Goal: Task Accomplishment & Management: Manage account settings

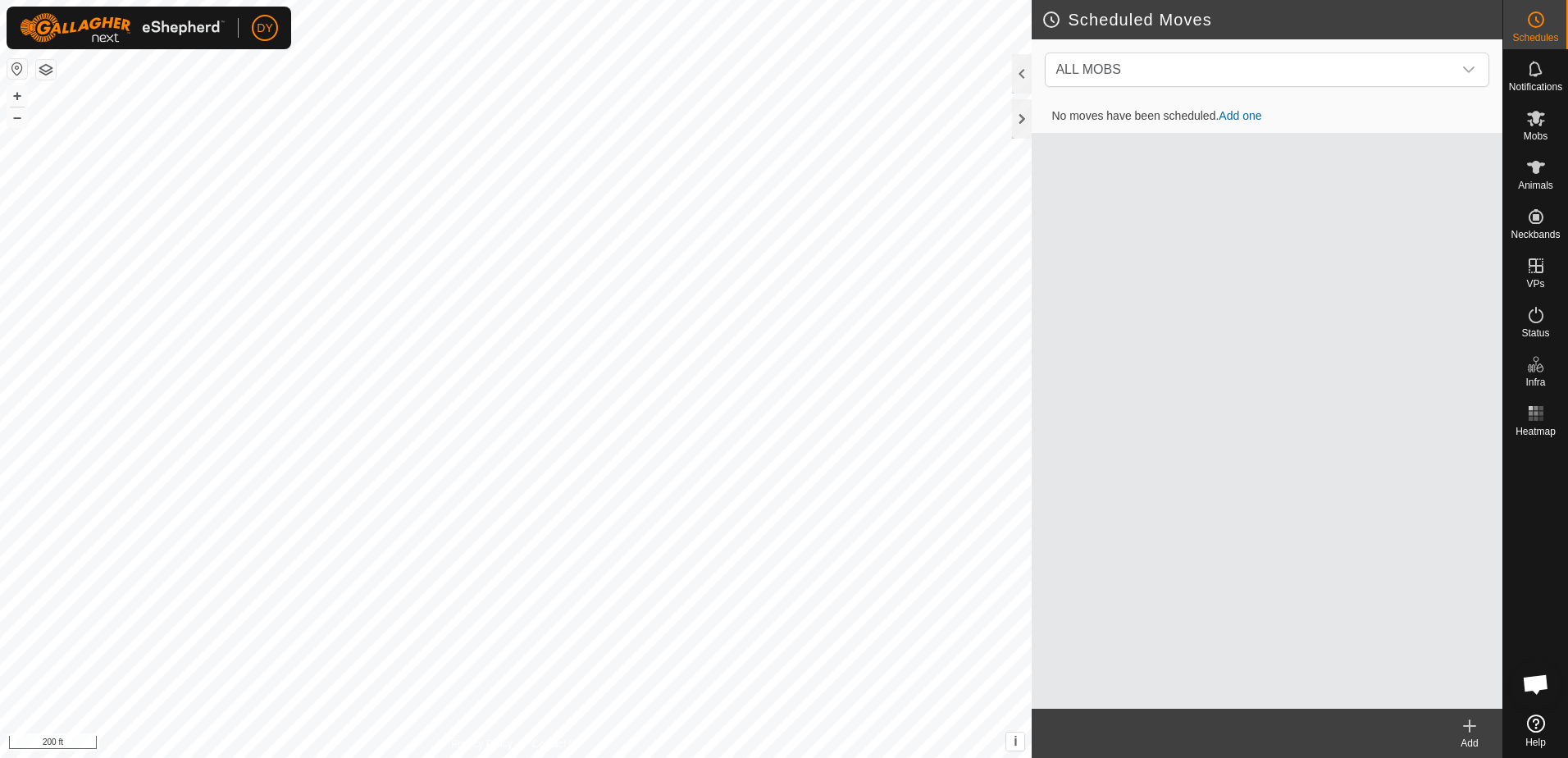
click at [1038, 593] on div "Scheduled Moves ALL MOBS No moves have been scheduled. Add one Add Privacy Poli…" at bounding box center [751, 379] width 1502 height 758
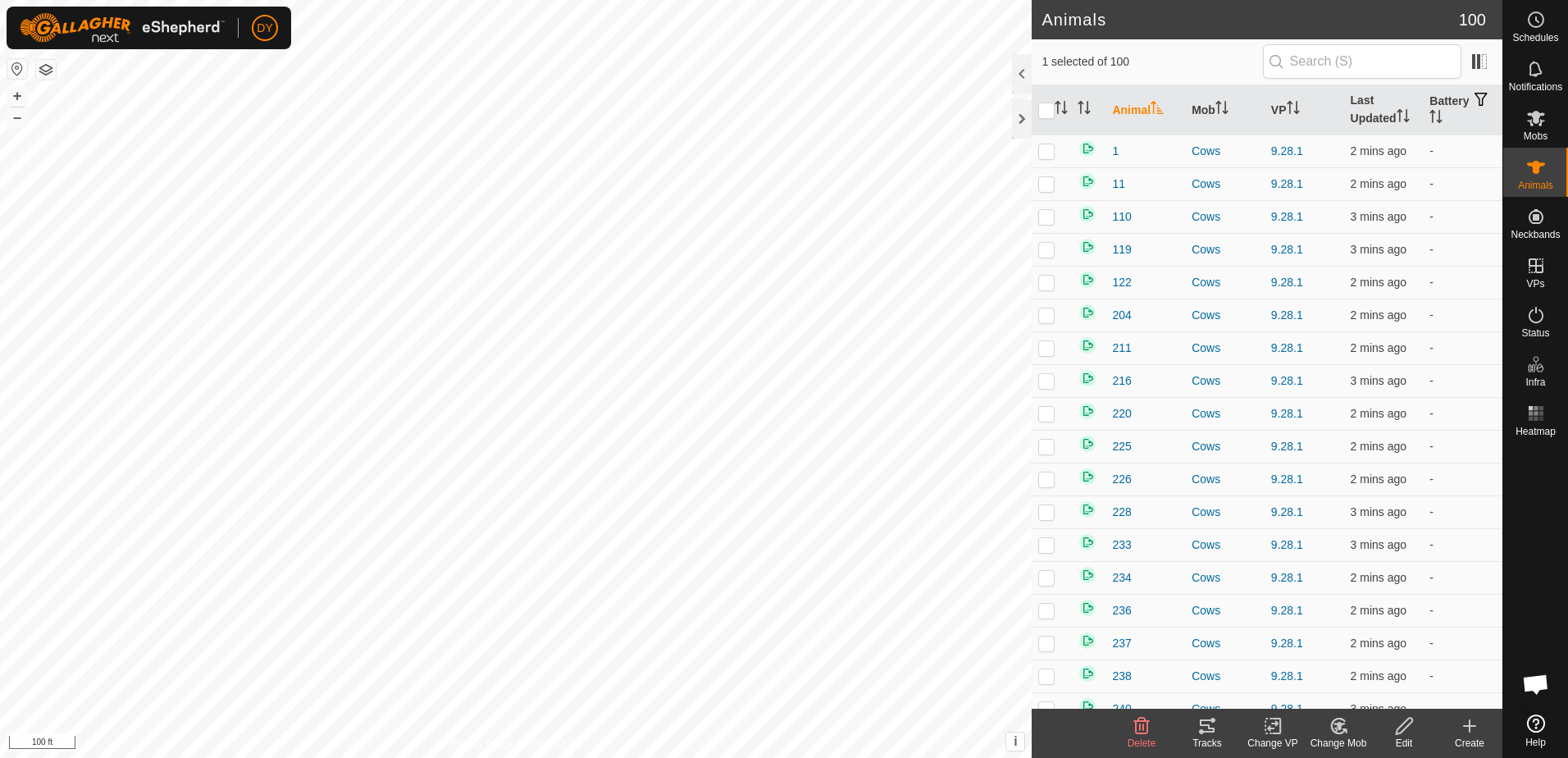
click at [1205, 732] on icon at bounding box center [1207, 726] width 15 height 13
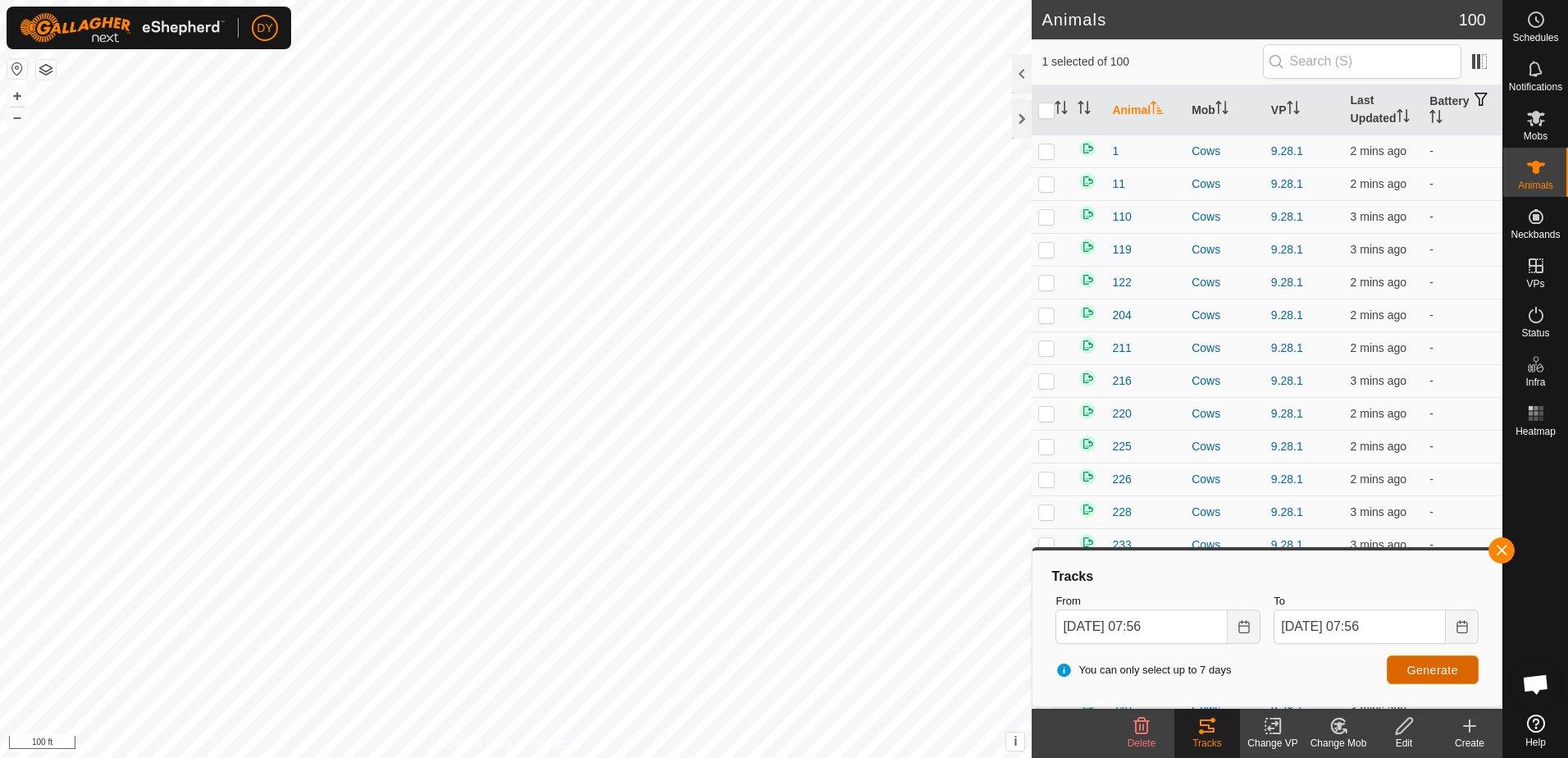
click at [1418, 671] on span "Generate" at bounding box center [1433, 670] width 51 height 13
click at [1499, 549] on button "button" at bounding box center [1501, 551] width 26 height 27
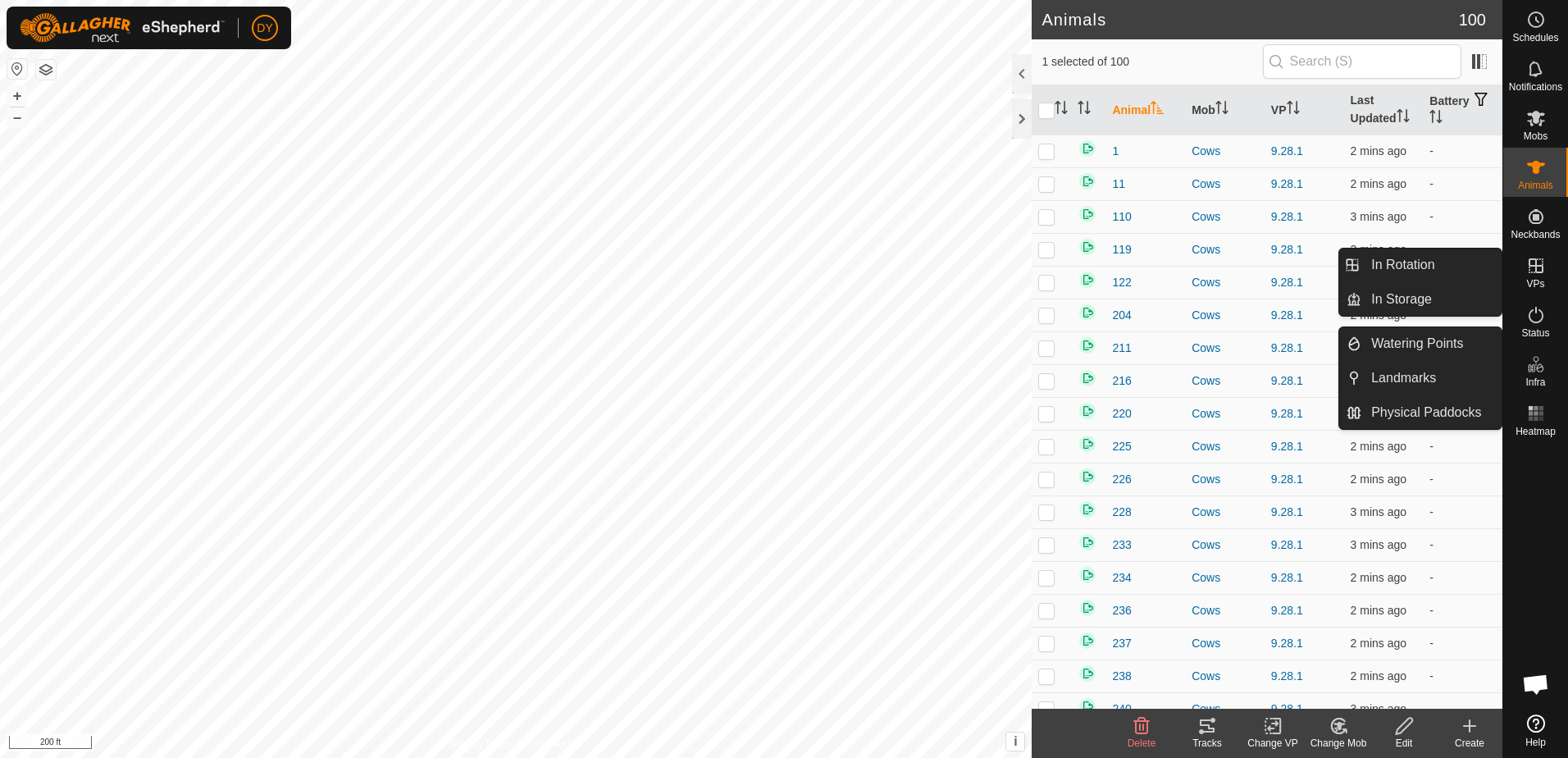
click at [1539, 283] on span "VPs" at bounding box center [1536, 284] width 18 height 10
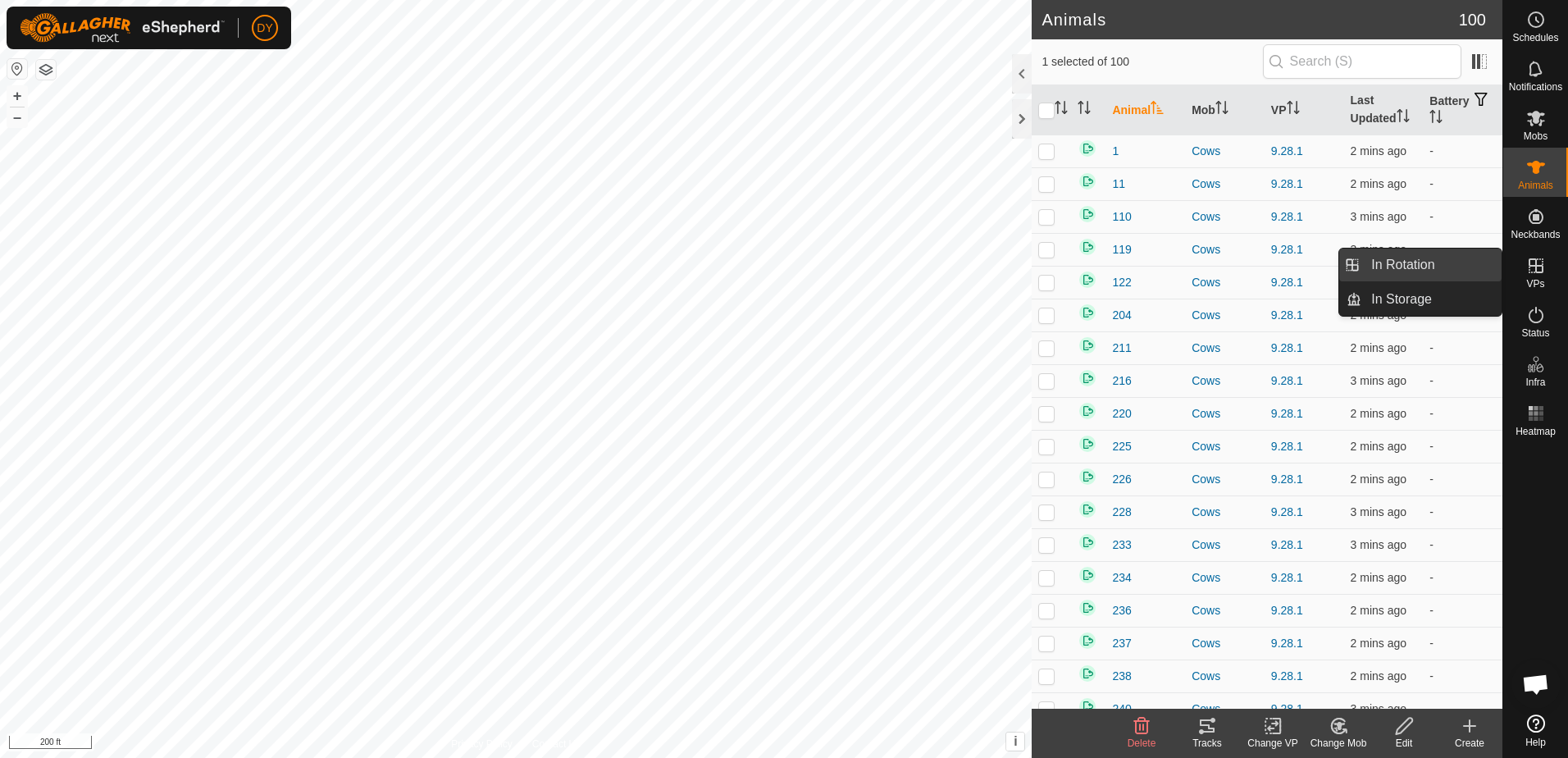
click at [1459, 273] on link "In Rotation" at bounding box center [1432, 264] width 140 height 32
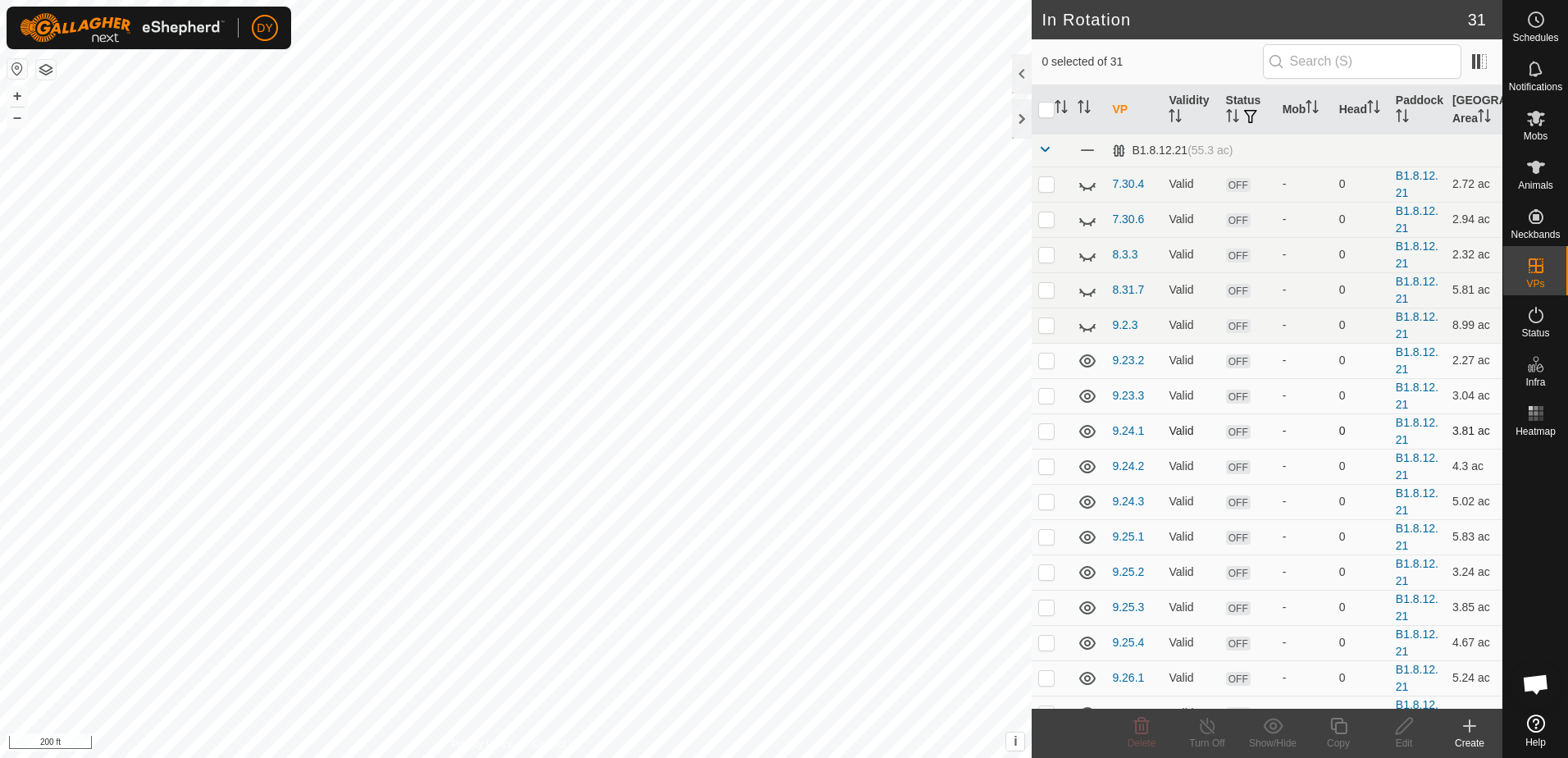
checkbox input "true"
click at [1342, 730] on icon at bounding box center [1338, 727] width 21 height 20
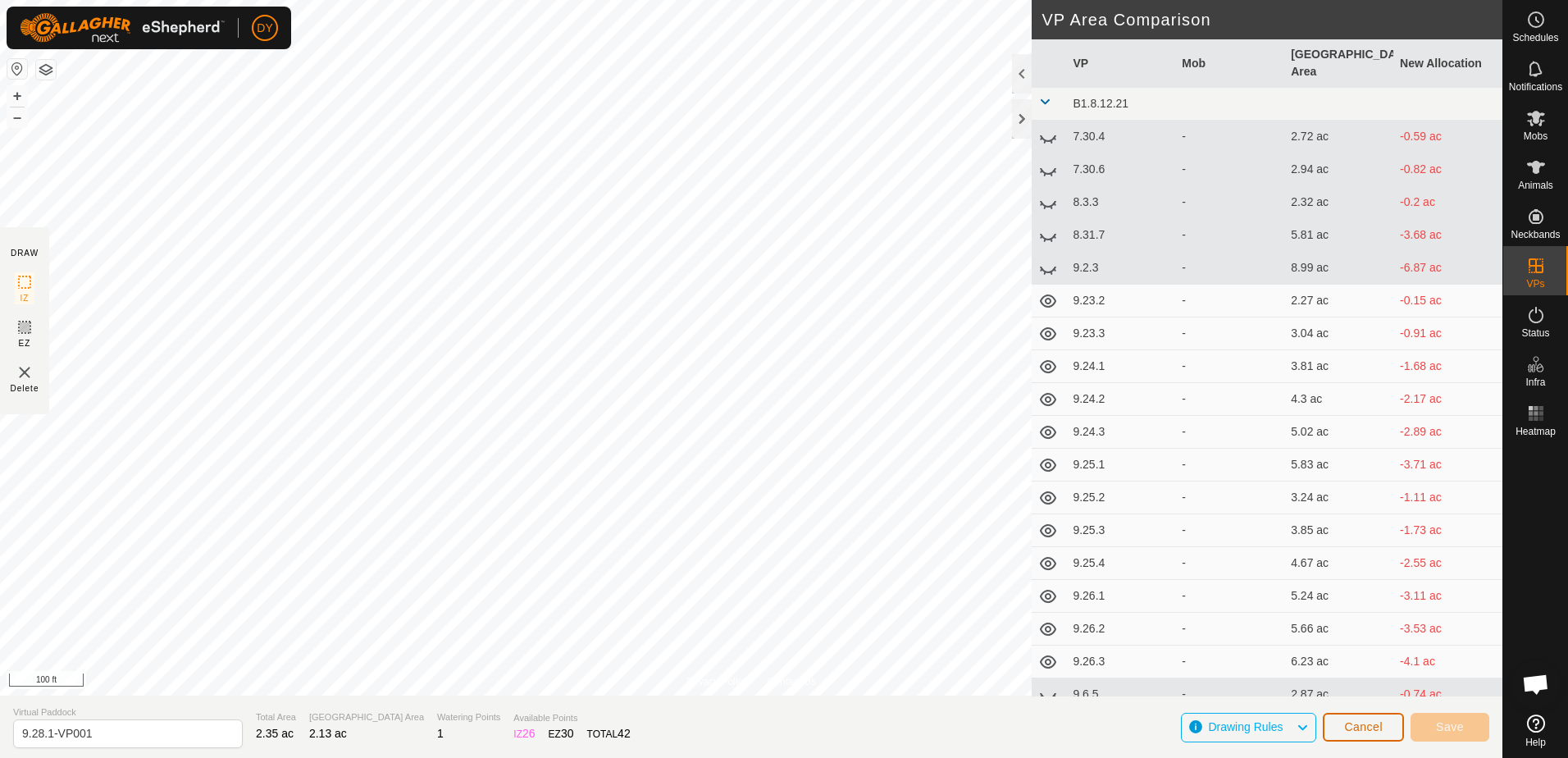
click at [1362, 727] on span "Cancel" at bounding box center [1363, 727] width 38 height 13
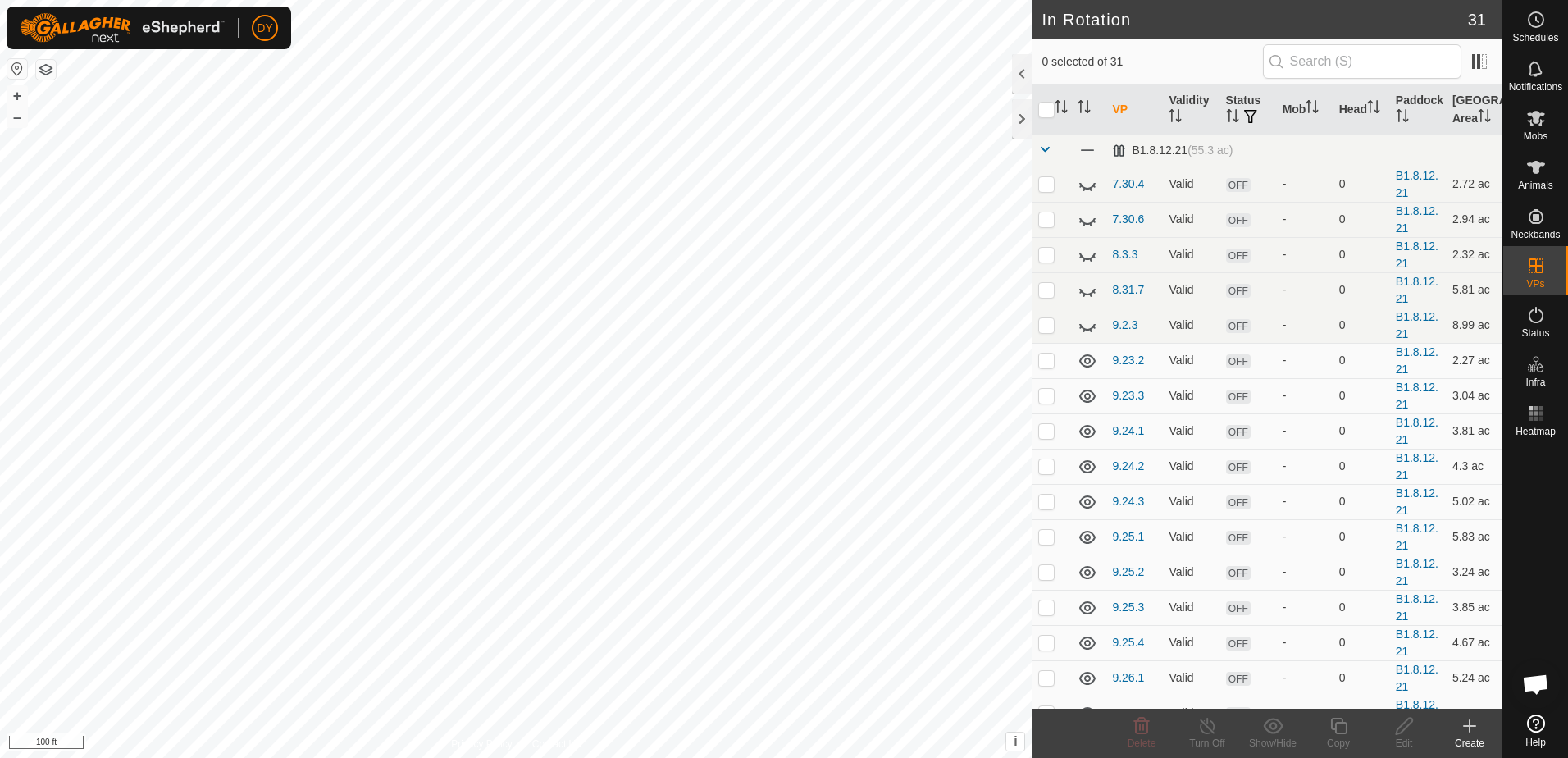
click at [1474, 729] on icon at bounding box center [1470, 727] width 20 height 20
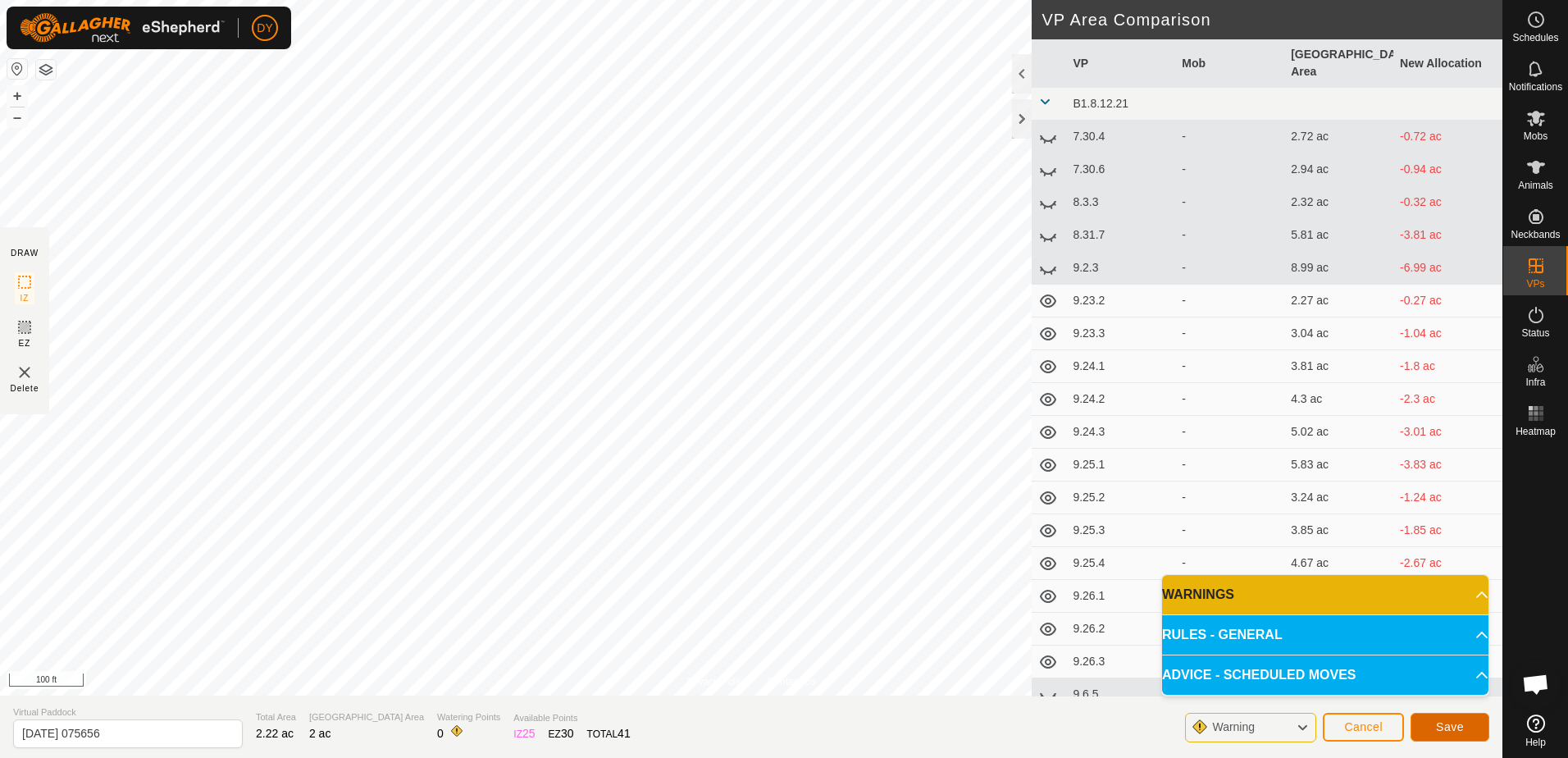
click at [1448, 730] on span "Save" at bounding box center [1450, 727] width 27 height 13
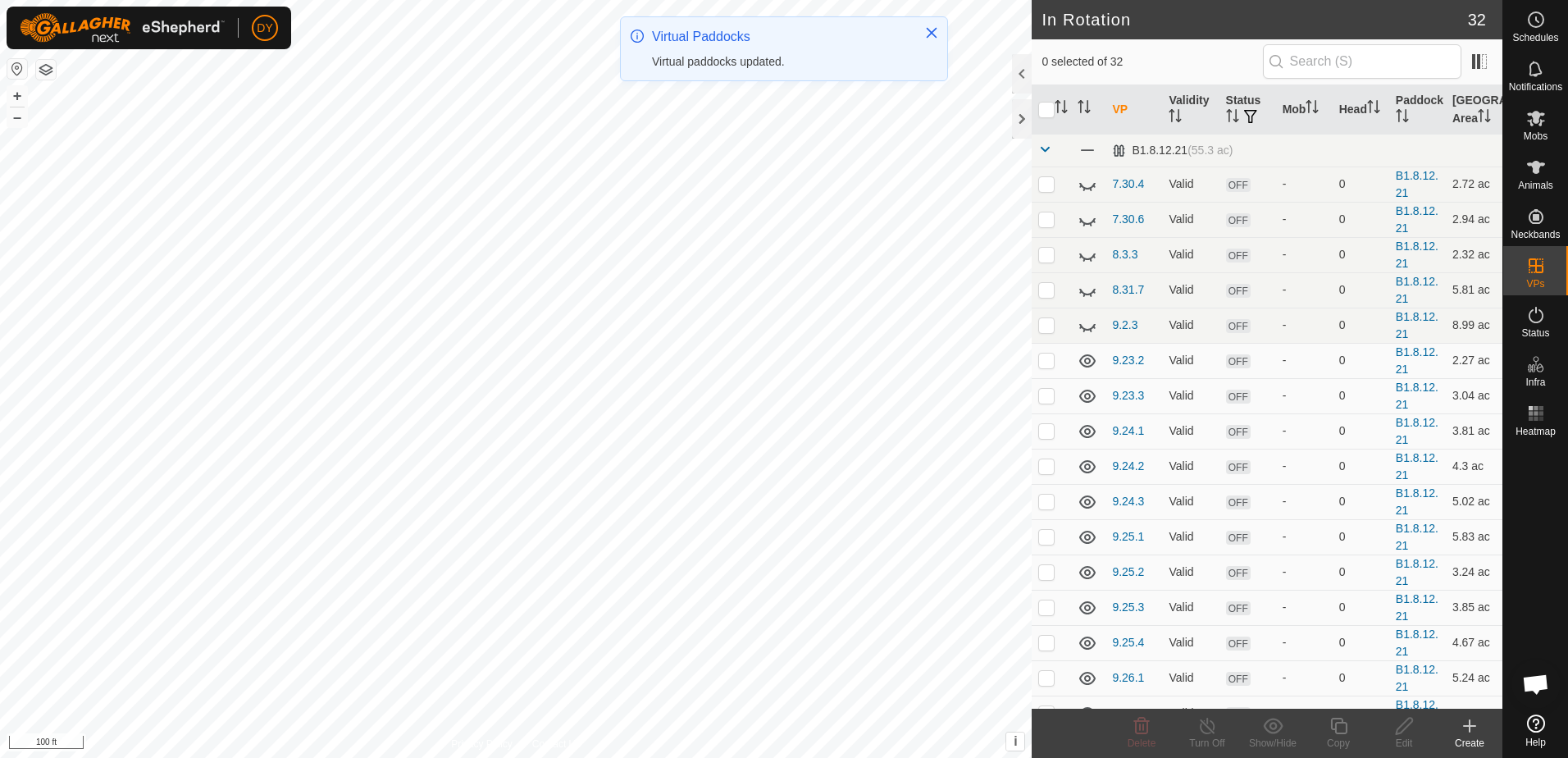
checkbox input "true"
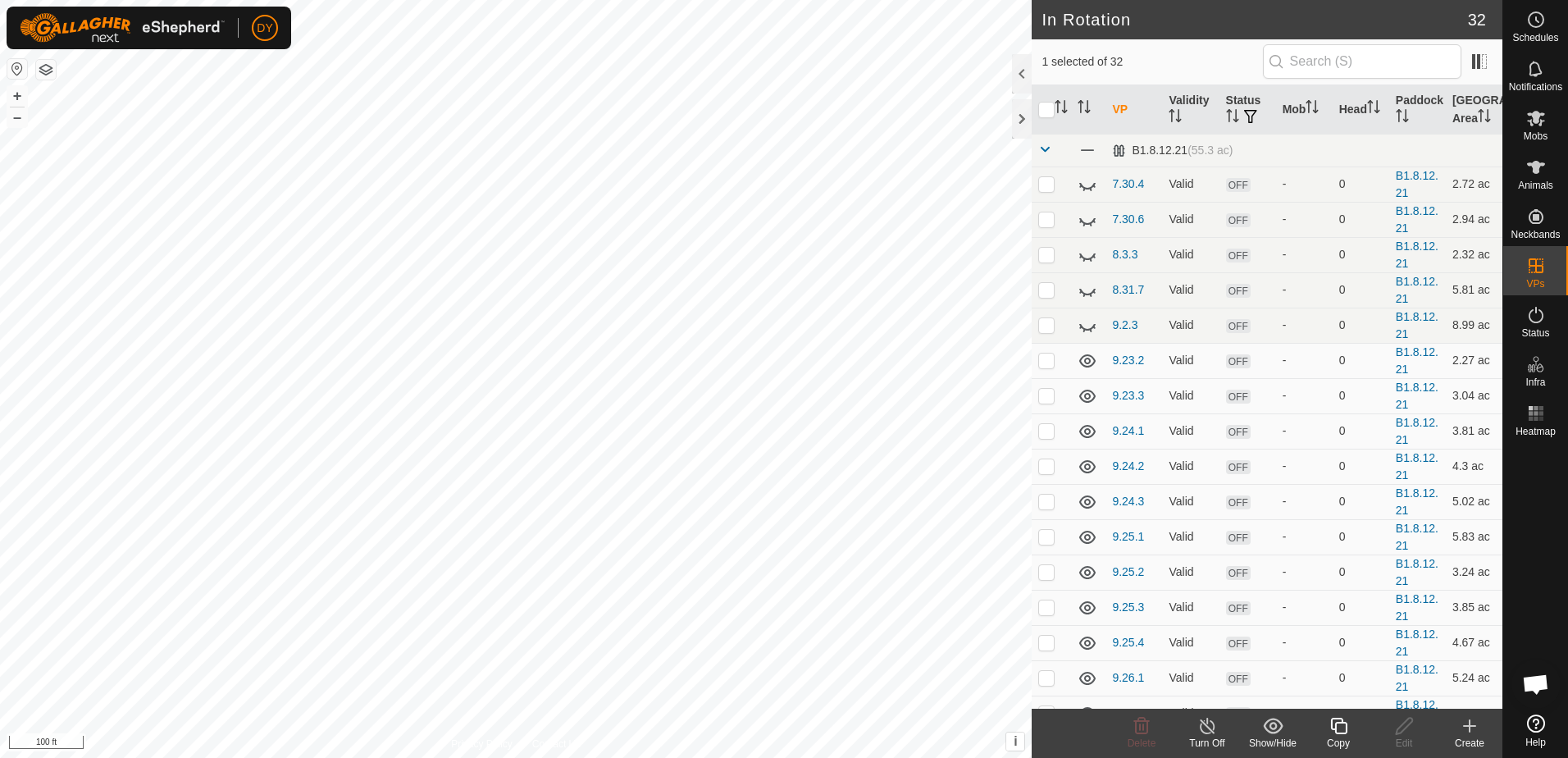
click at [1336, 726] on icon at bounding box center [1338, 726] width 17 height 17
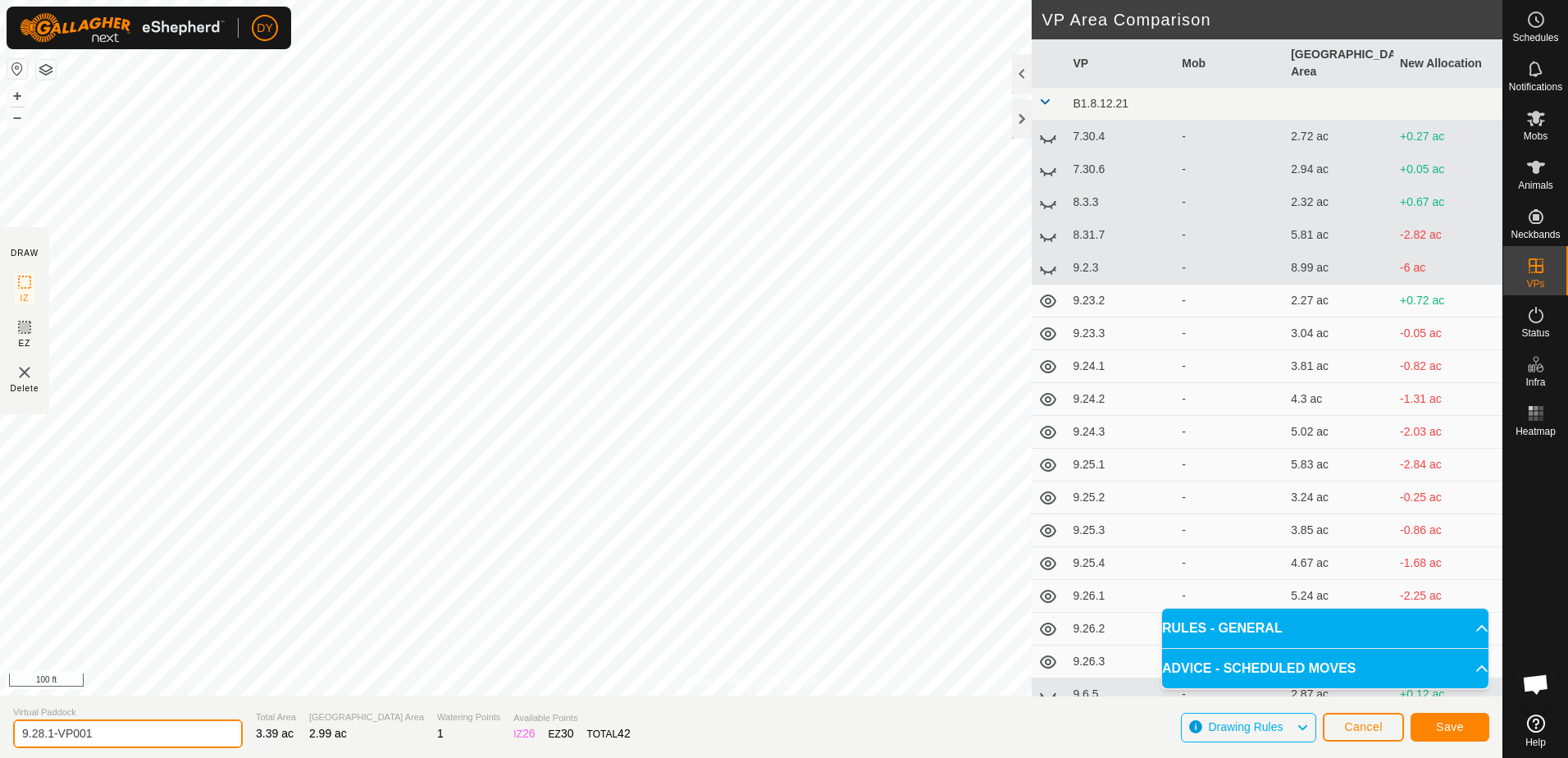
drag, startPoint x: 169, startPoint y: 732, endPoint x: 36, endPoint y: 743, distance: 133.5
click at [36, 743] on input "9.28.1-VP001" at bounding box center [128, 733] width 230 height 28
type input "9.29.1"
click at [1447, 730] on span "Save" at bounding box center [1450, 727] width 27 height 13
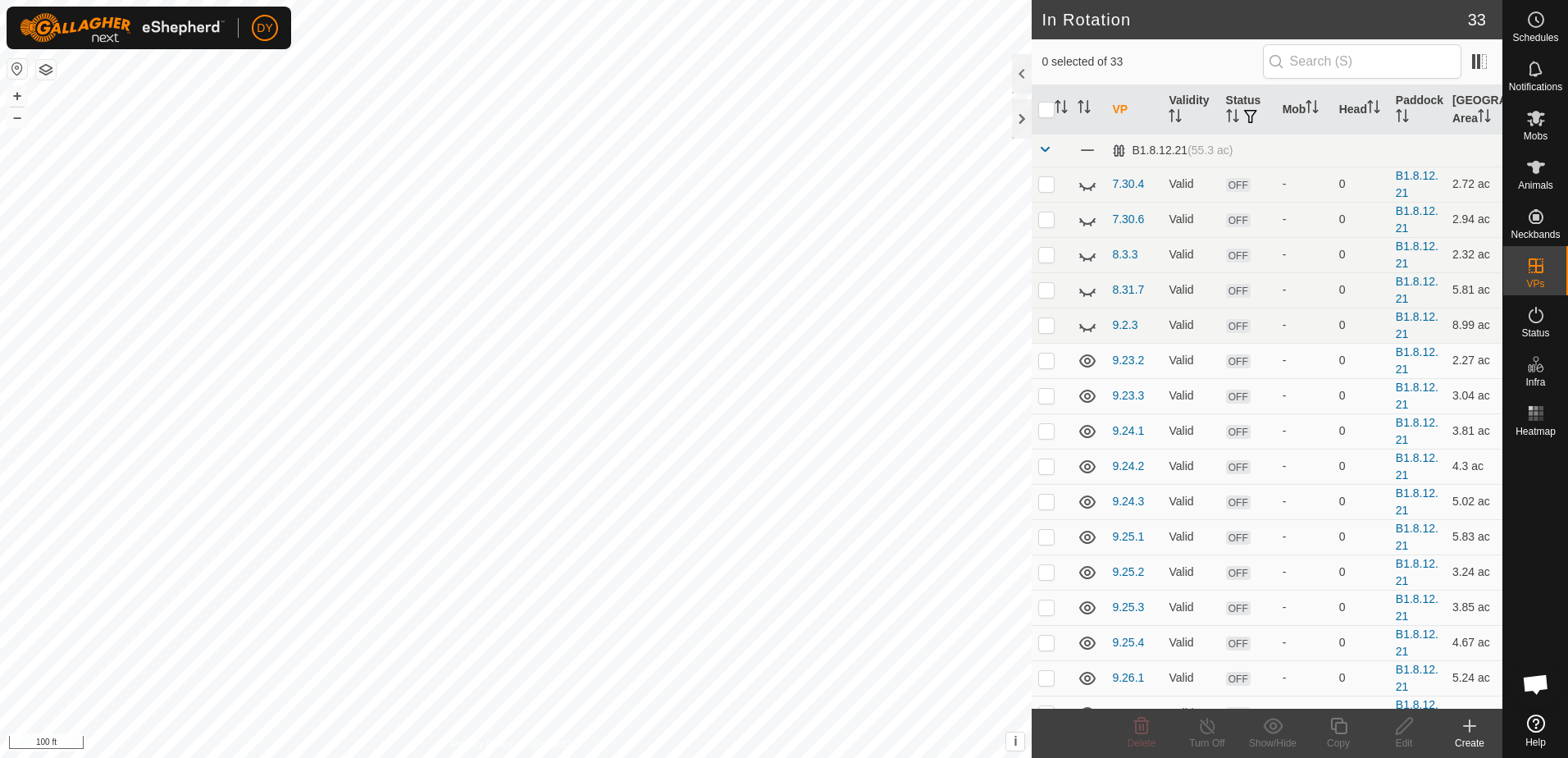
checkbox input "true"
checkbox input "false"
checkbox input "true"
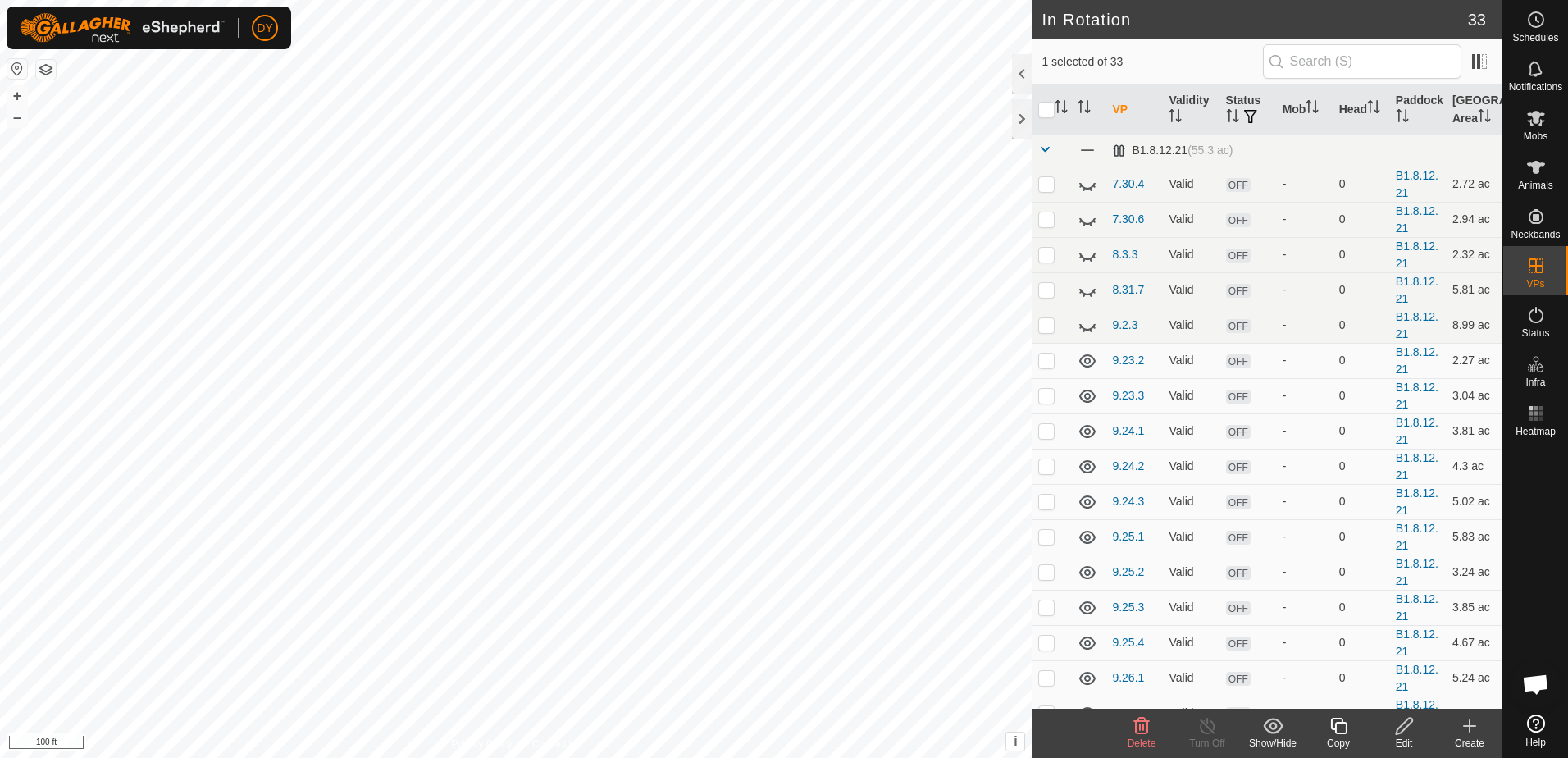
click at [1341, 732] on icon at bounding box center [1338, 727] width 21 height 20
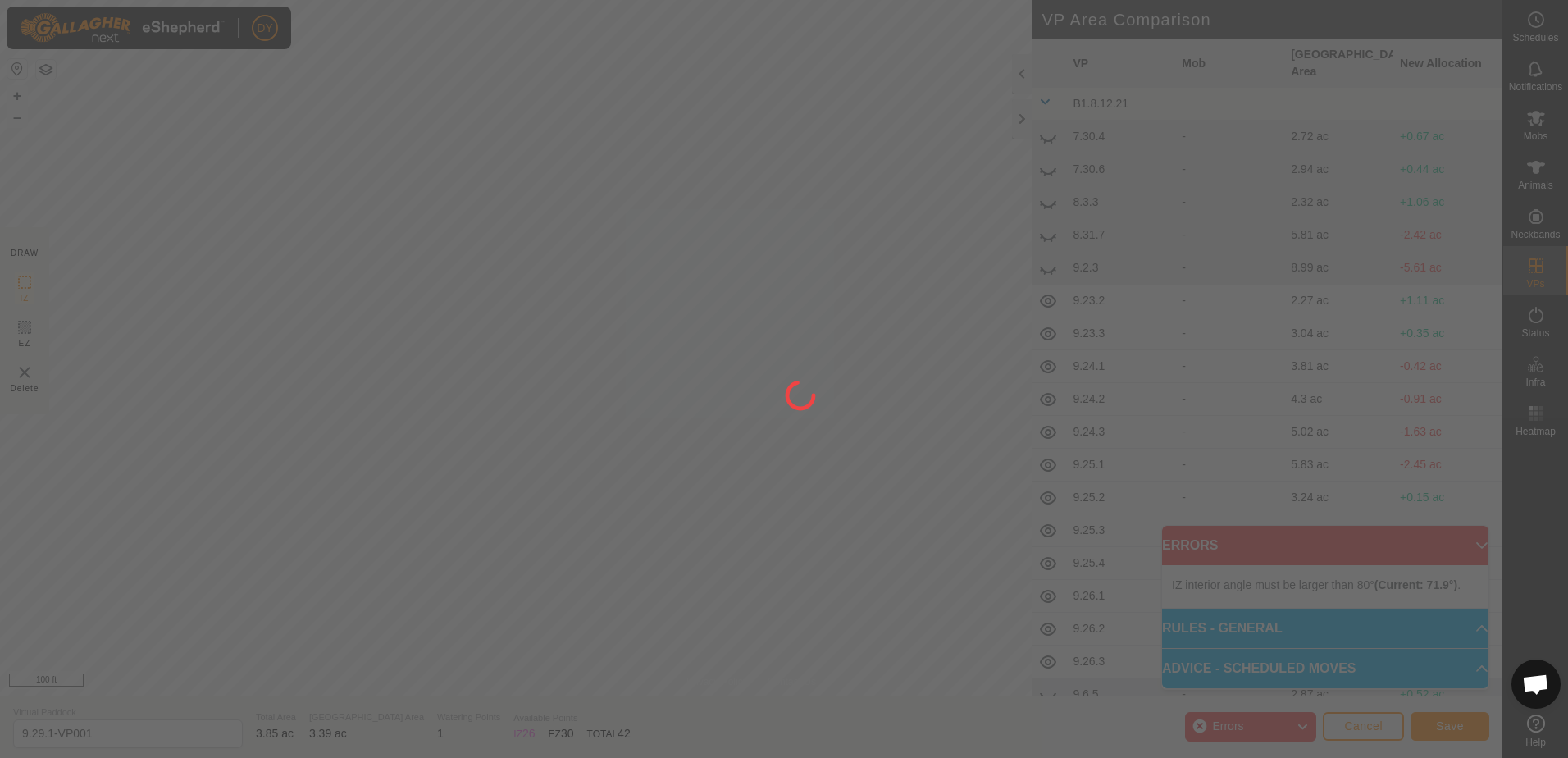
click at [495, 372] on div "DY Schedules Notifications Mobs Animals Neckbands VPs Status Infra Heatmap Help…" at bounding box center [784, 379] width 1568 height 758
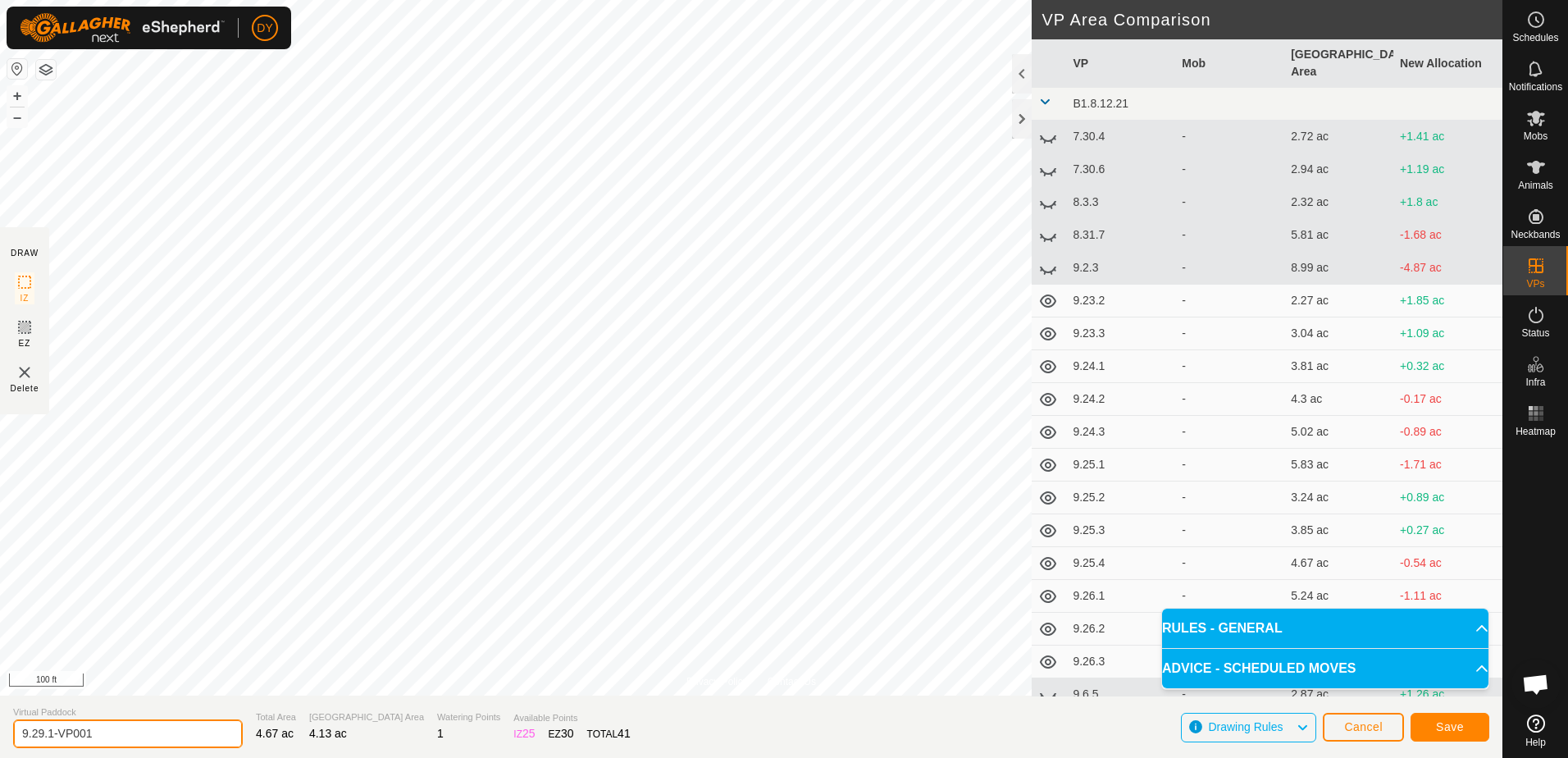
drag, startPoint x: 118, startPoint y: 740, endPoint x: 47, endPoint y: 740, distance: 71.0
click at [47, 740] on input "9.29.1-VP001" at bounding box center [128, 733] width 230 height 28
type input "9.29.2"
click at [1423, 725] on button "Save" at bounding box center [1450, 727] width 78 height 28
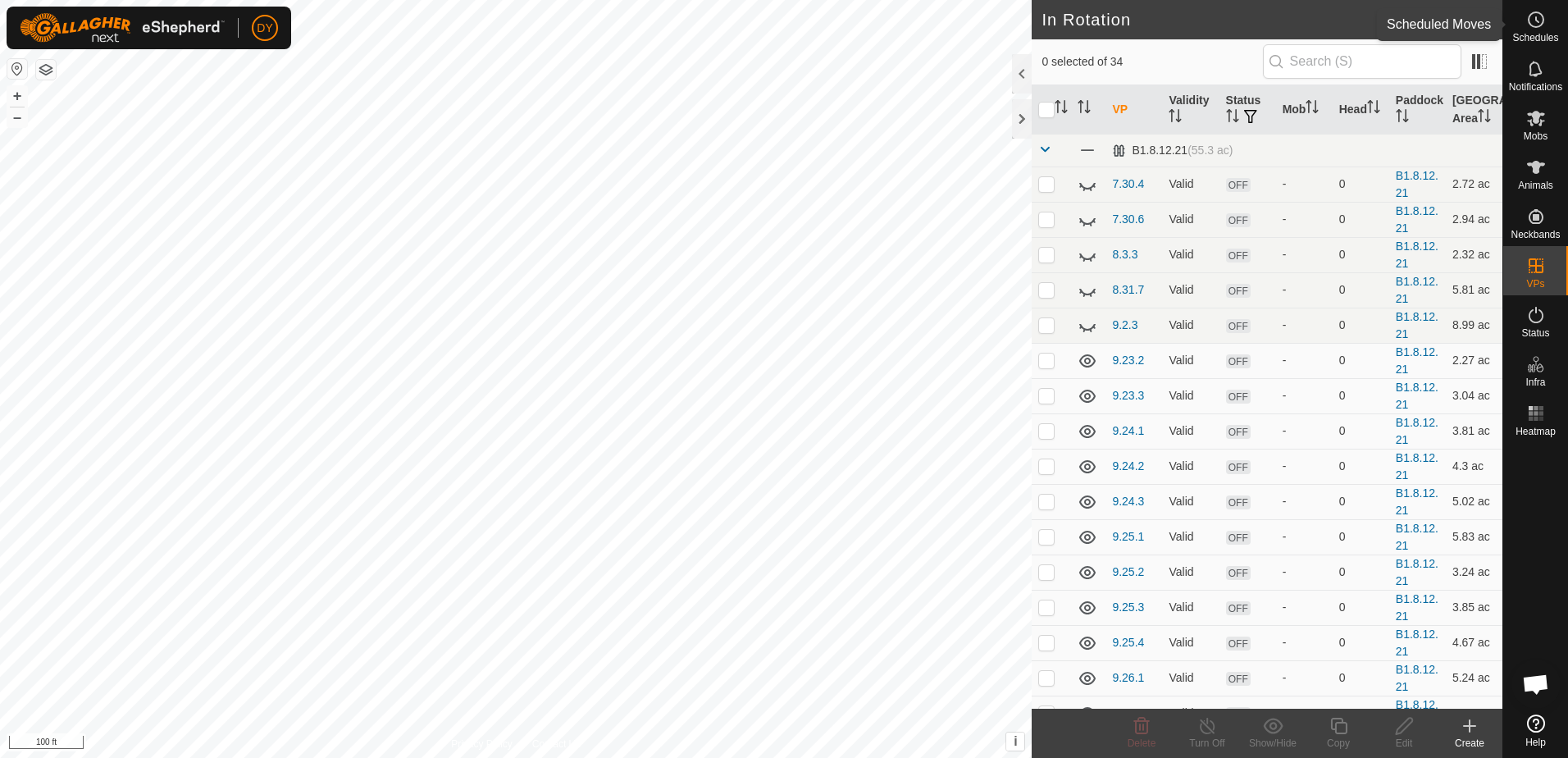
click at [1539, 27] on icon at bounding box center [1537, 20] width 20 height 20
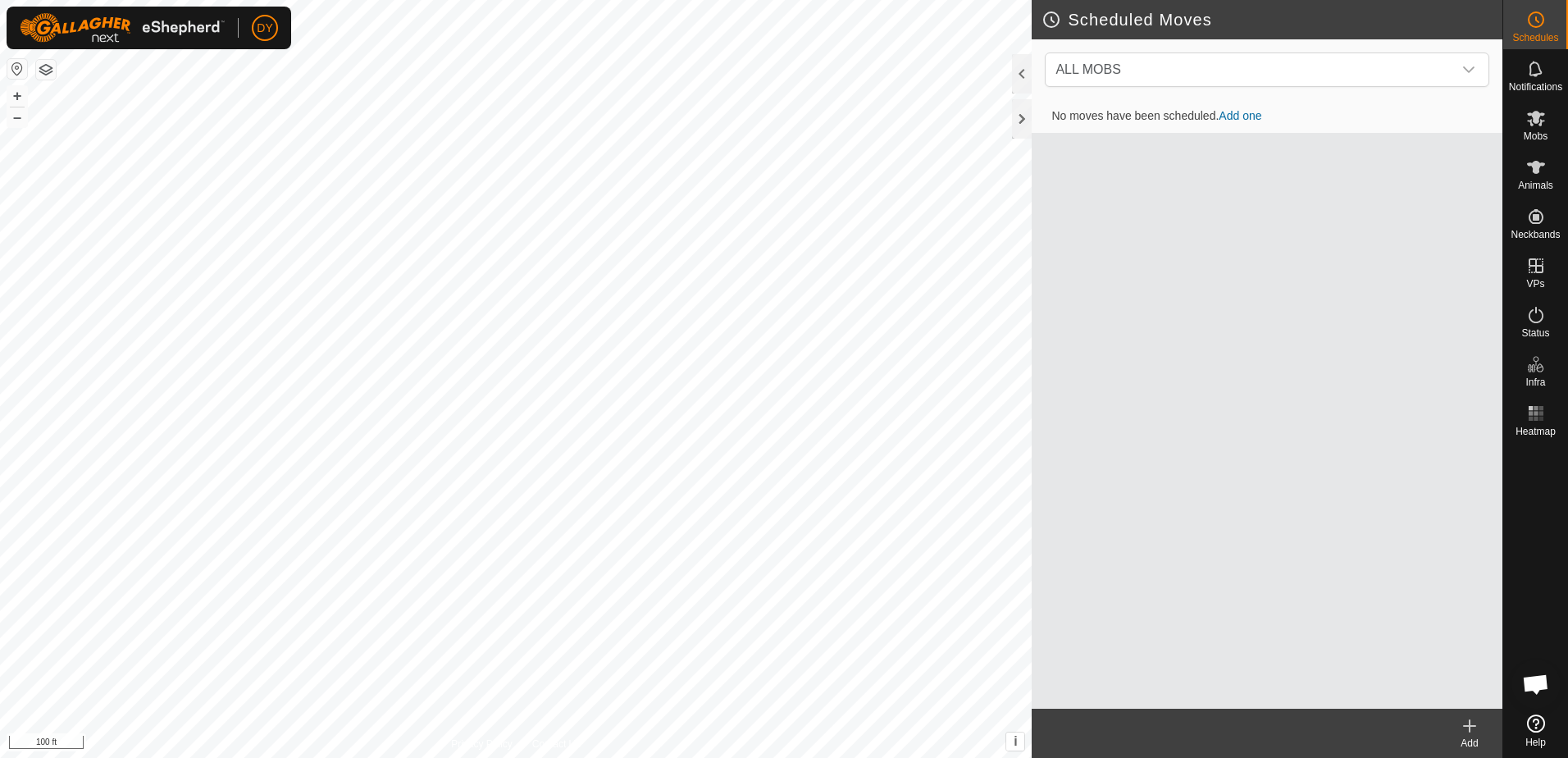
click at [1470, 728] on icon at bounding box center [1470, 727] width 0 height 12
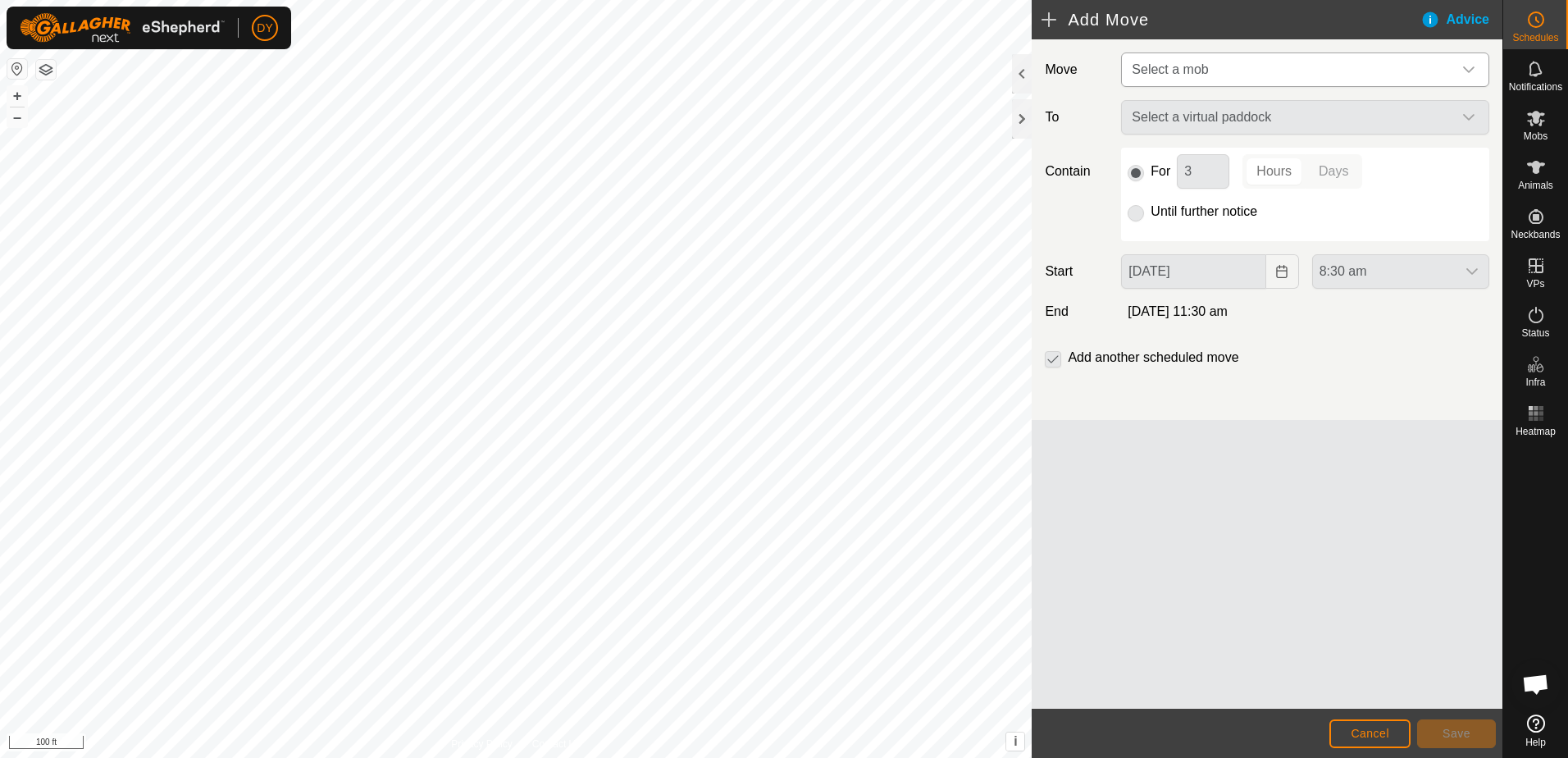
click at [1227, 68] on span "Select a mob" at bounding box center [1289, 69] width 328 height 32
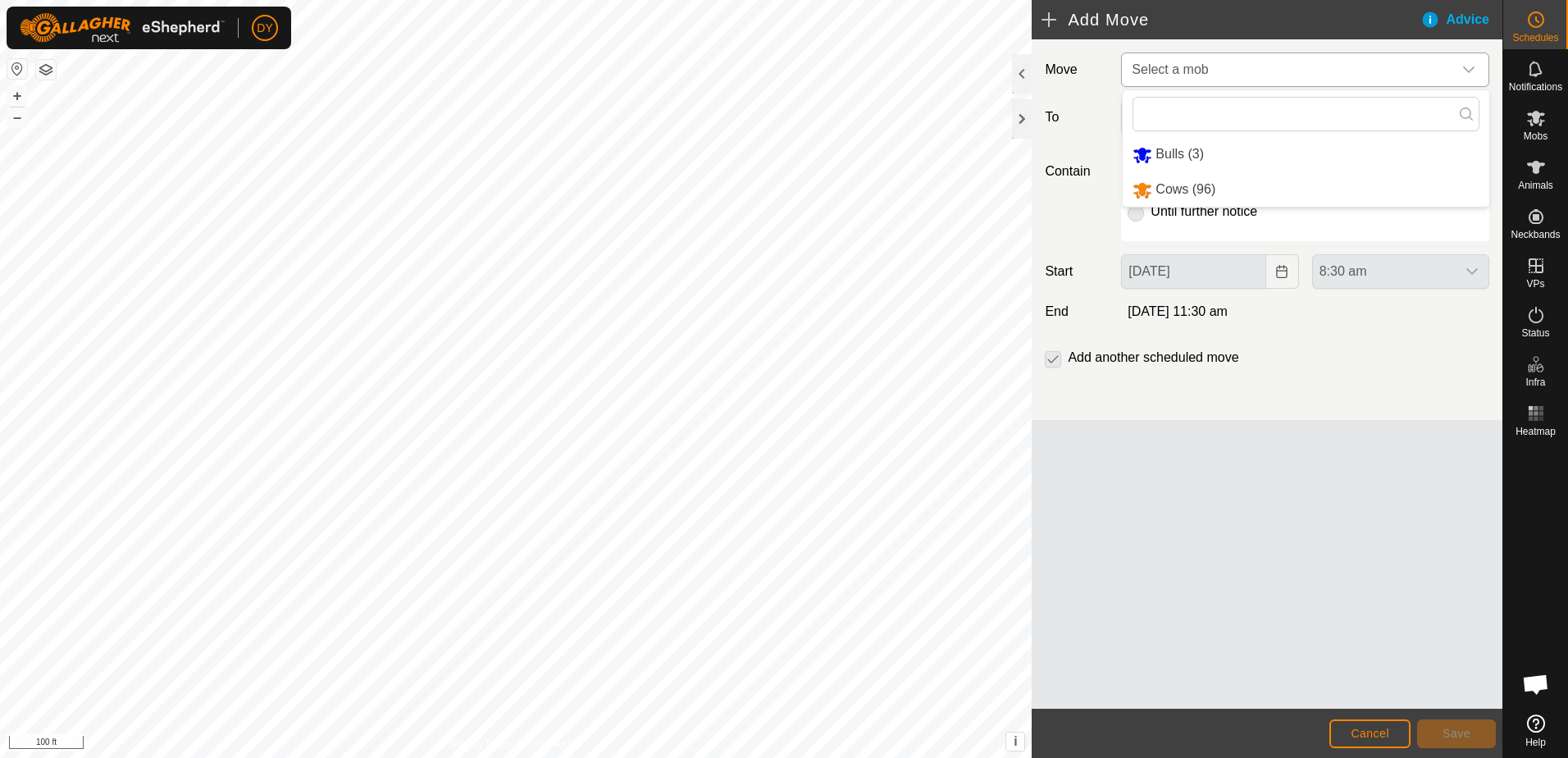
click at [1186, 192] on li "Cows (96)" at bounding box center [1306, 190] width 367 height 33
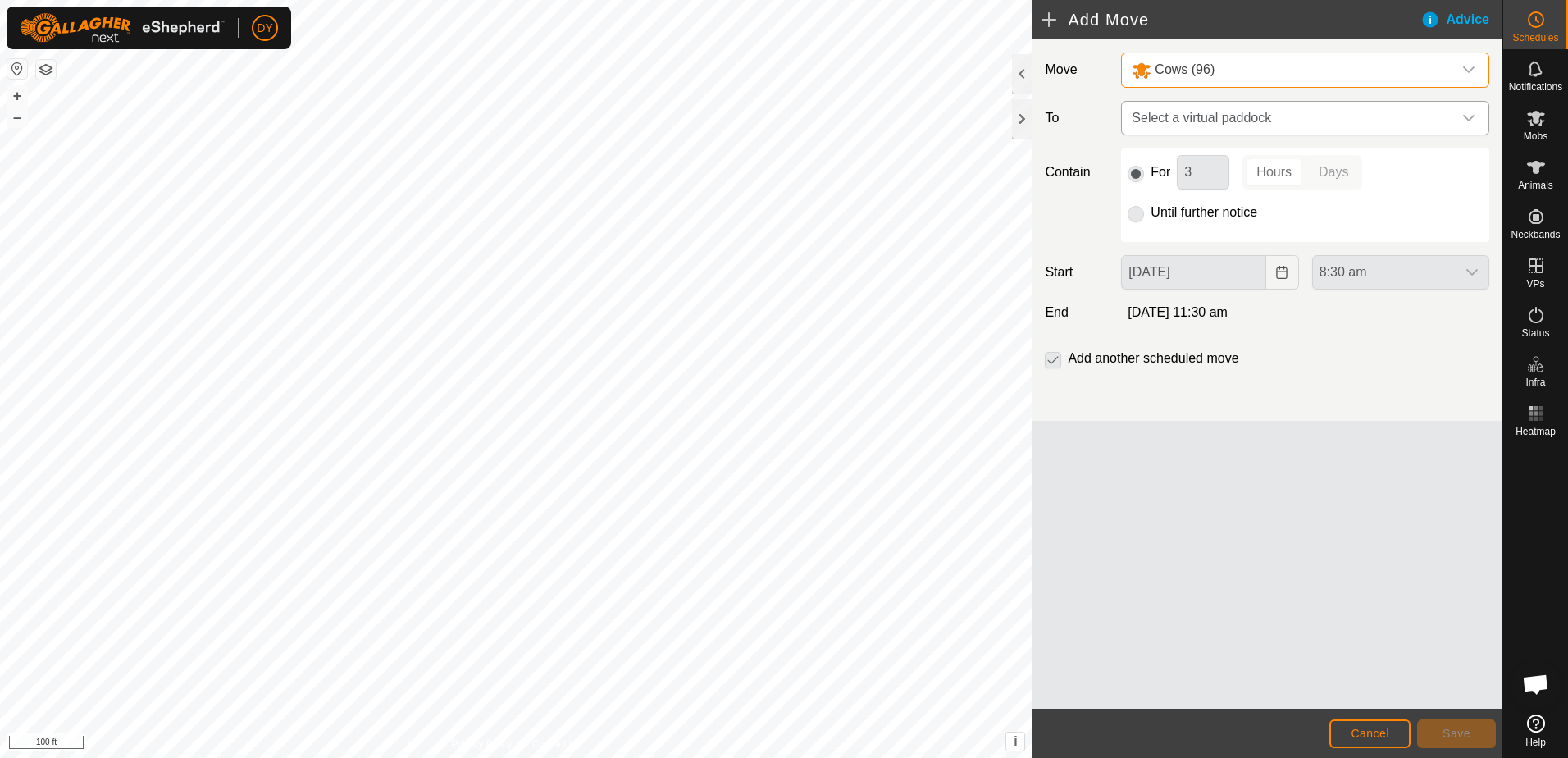
click at [1220, 124] on span "Select a virtual paddock" at bounding box center [1289, 118] width 328 height 32
type input "9.29.1"
click at [1152, 228] on li "9.29.1 2.99 ac" at bounding box center [1306, 235] width 347 height 25
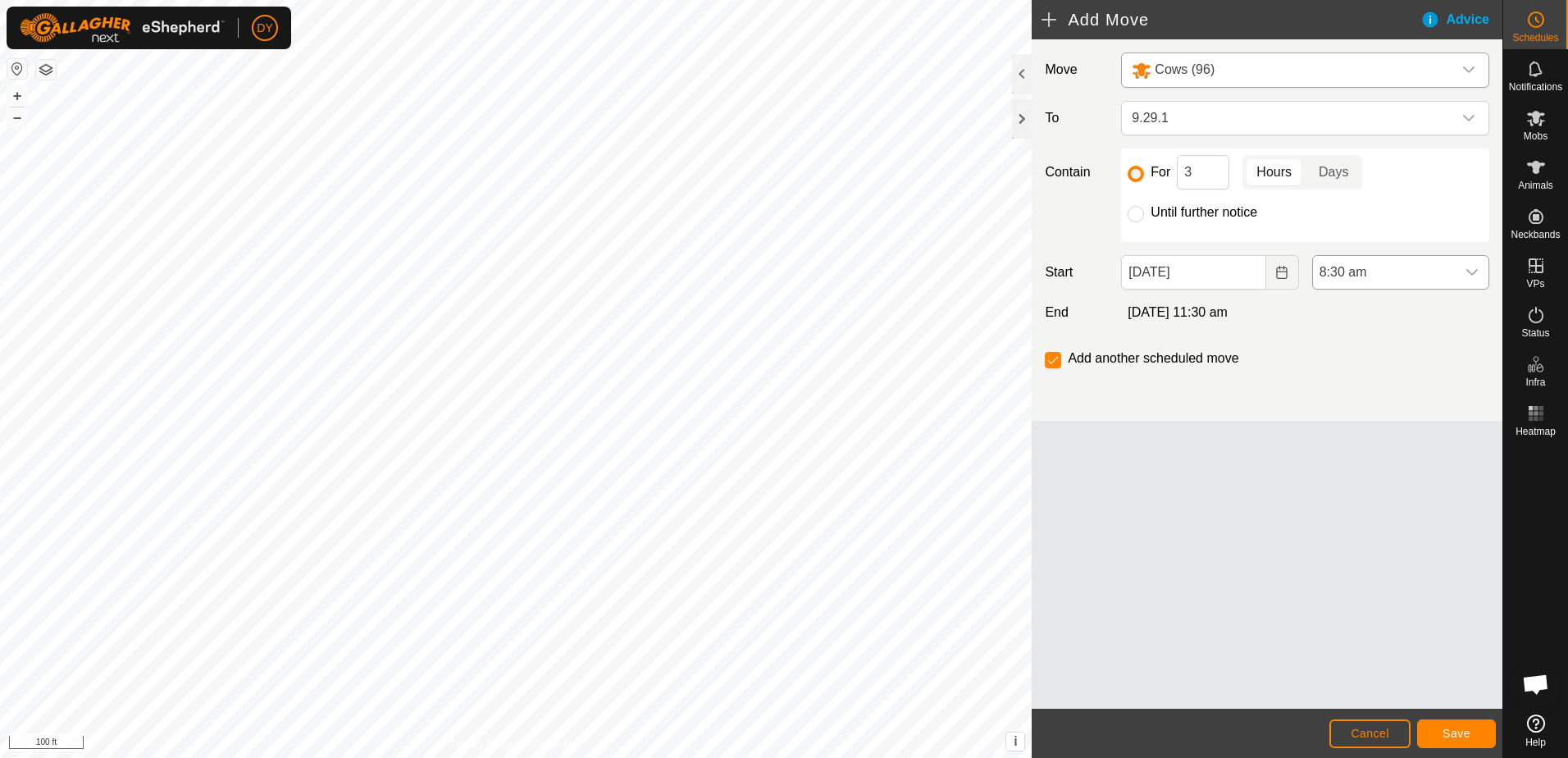
click at [1478, 274] on div "dropdown trigger" at bounding box center [1472, 272] width 32 height 32
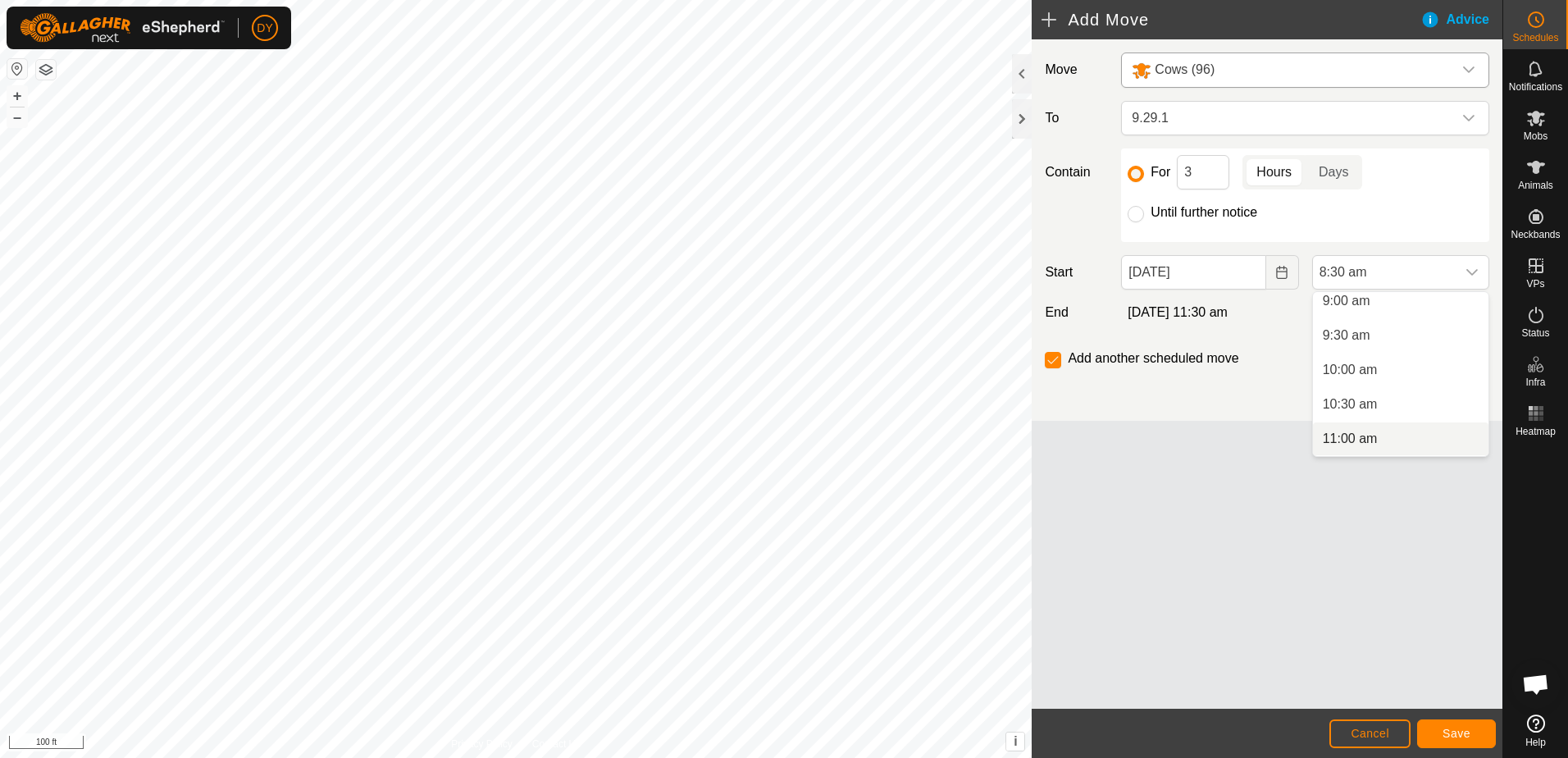
click at [1366, 437] on li "11:00 am" at bounding box center [1400, 438] width 176 height 32
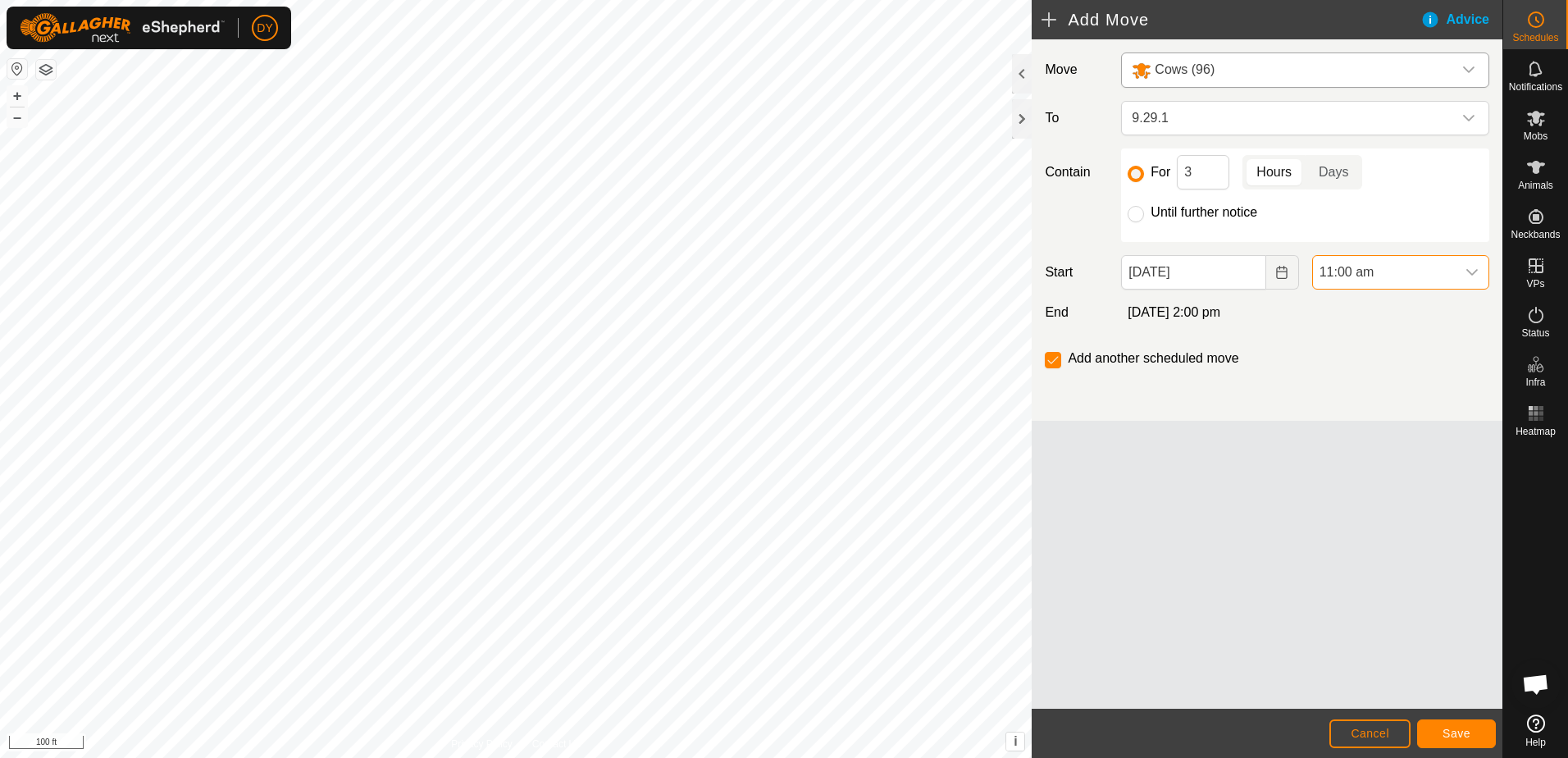
scroll to position [586, 0]
click at [1201, 172] on input "3" at bounding box center [1202, 172] width 52 height 34
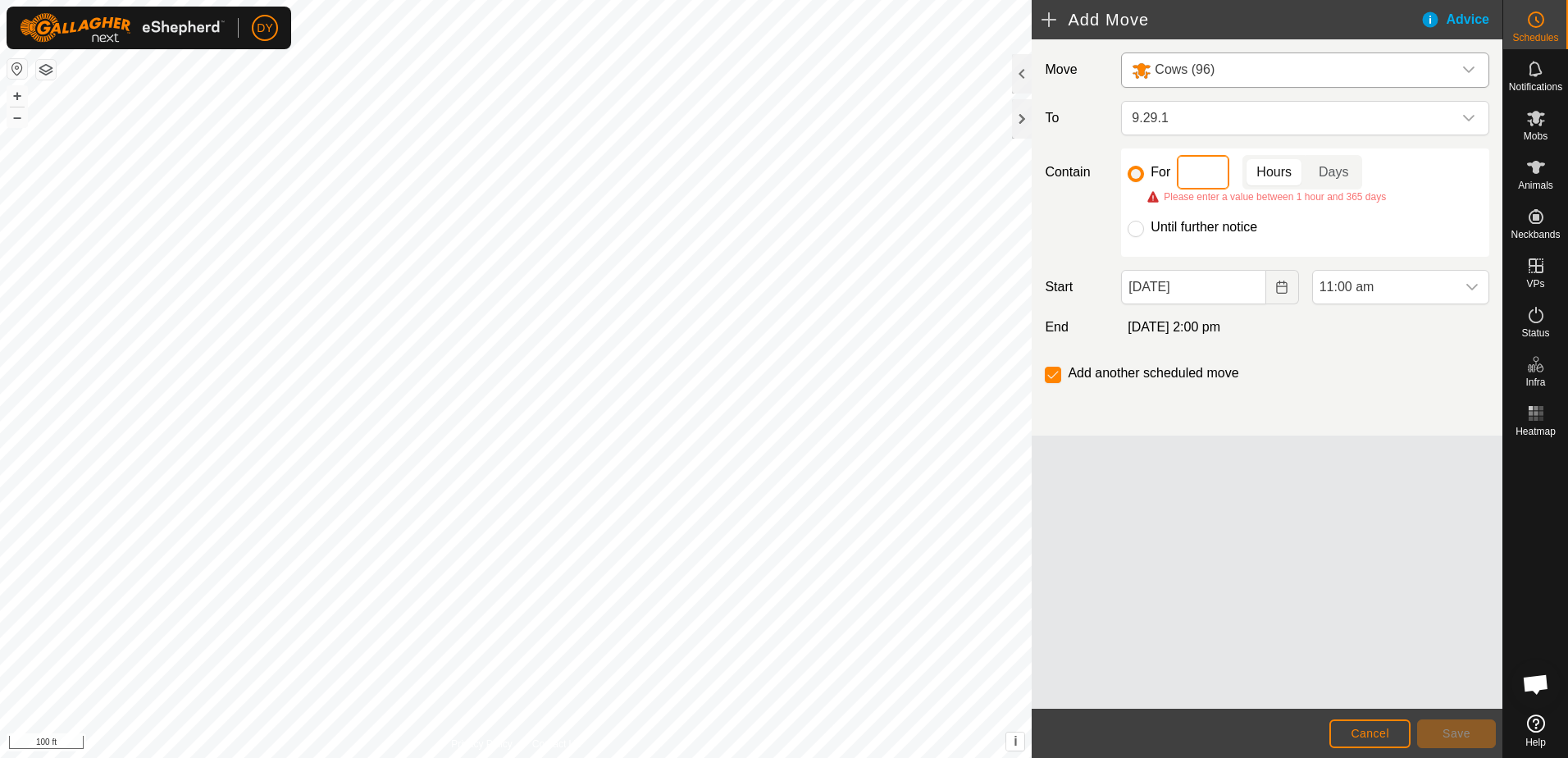
type input "4"
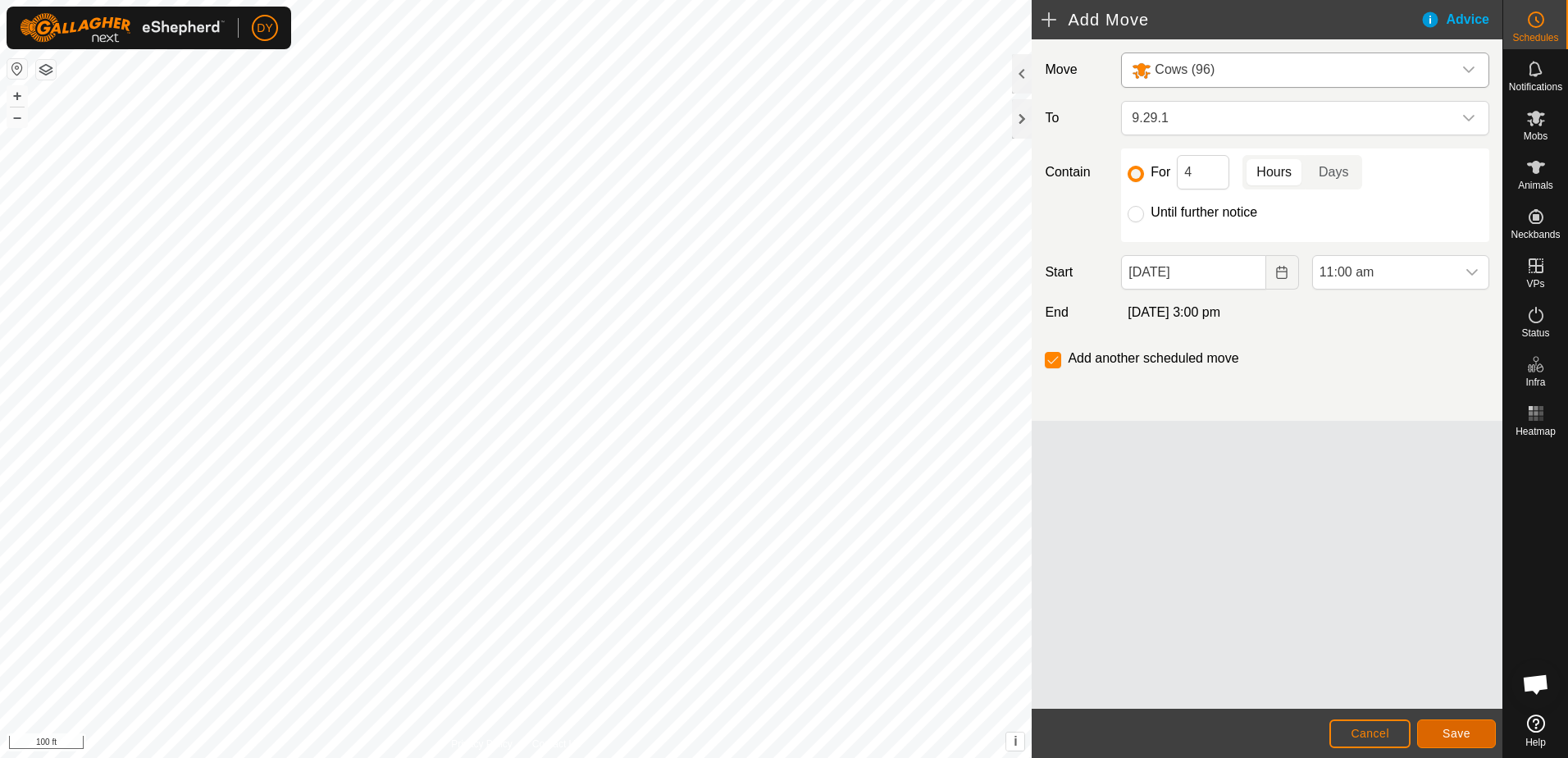
click at [1449, 738] on span "Save" at bounding box center [1456, 733] width 27 height 13
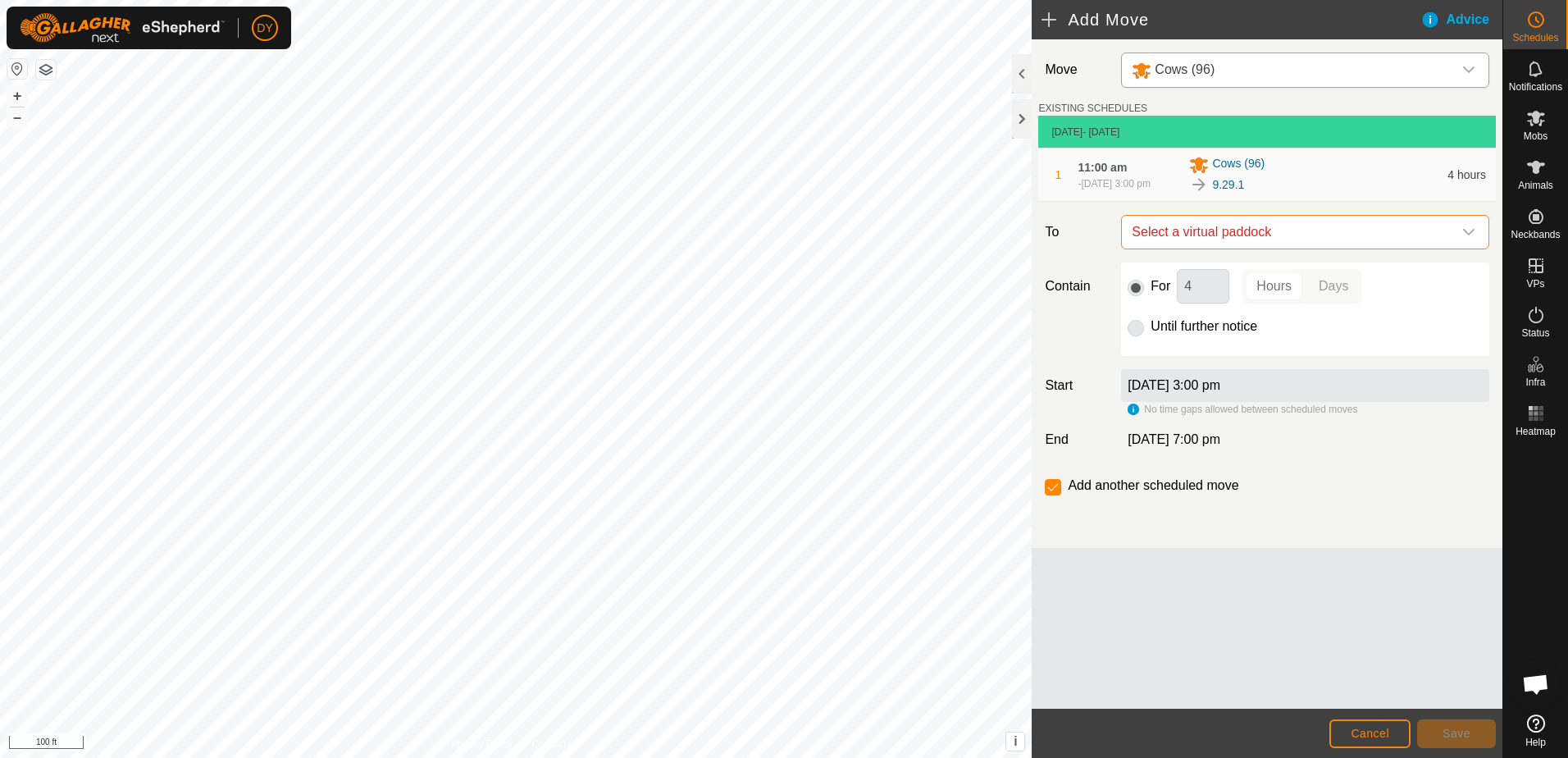
click at [1292, 229] on span "Select a virtual paddock" at bounding box center [1289, 232] width 328 height 32
type input "9.29.2"
click at [1157, 352] on li "9.29.2 4.13 ac" at bounding box center [1306, 356] width 347 height 25
click at [1132, 332] on input "Until further notice" at bounding box center [1135, 328] width 17 height 17
radio input "true"
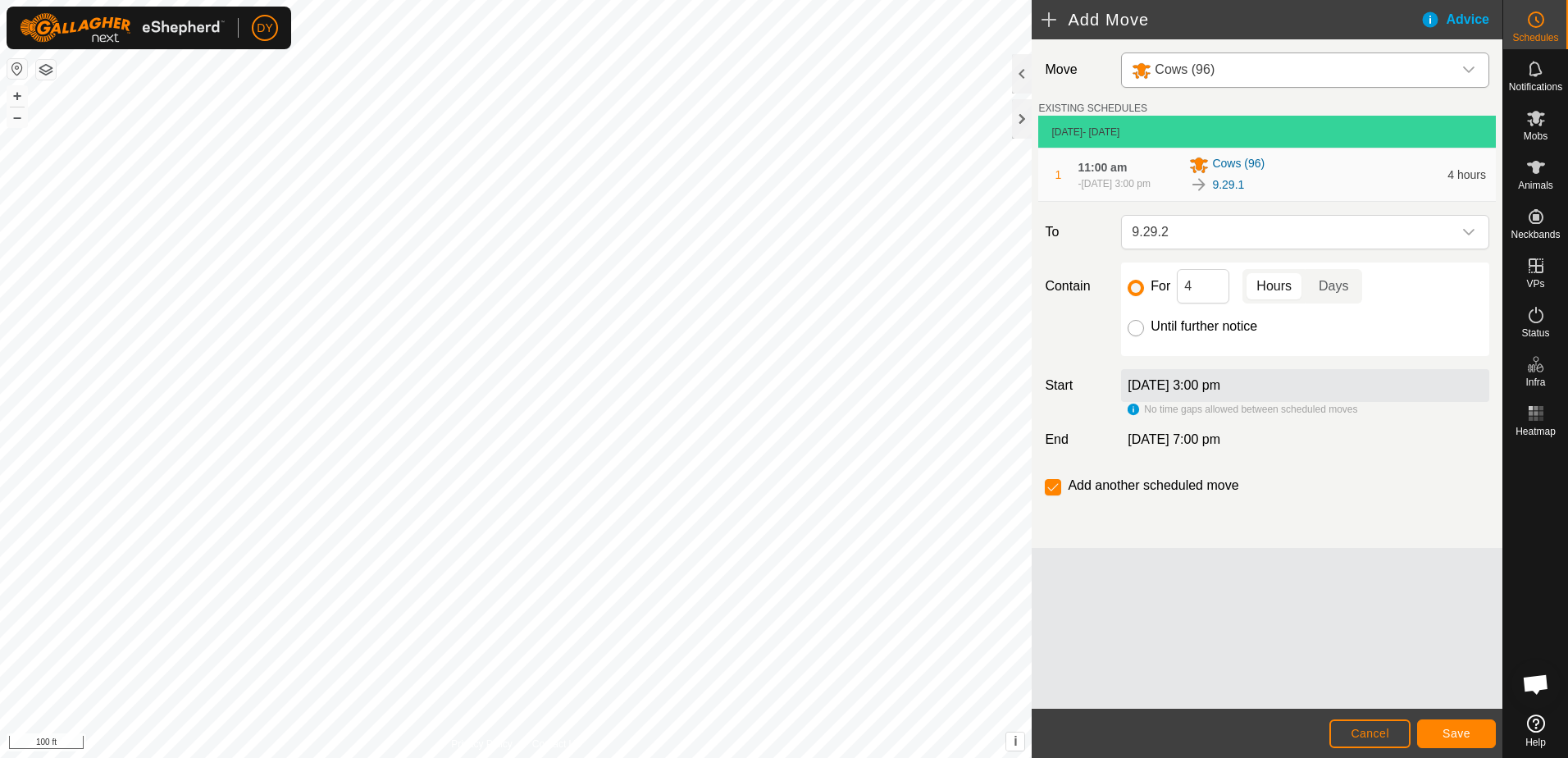
checkbox input "false"
click at [1456, 733] on span "Save" at bounding box center [1456, 733] width 27 height 13
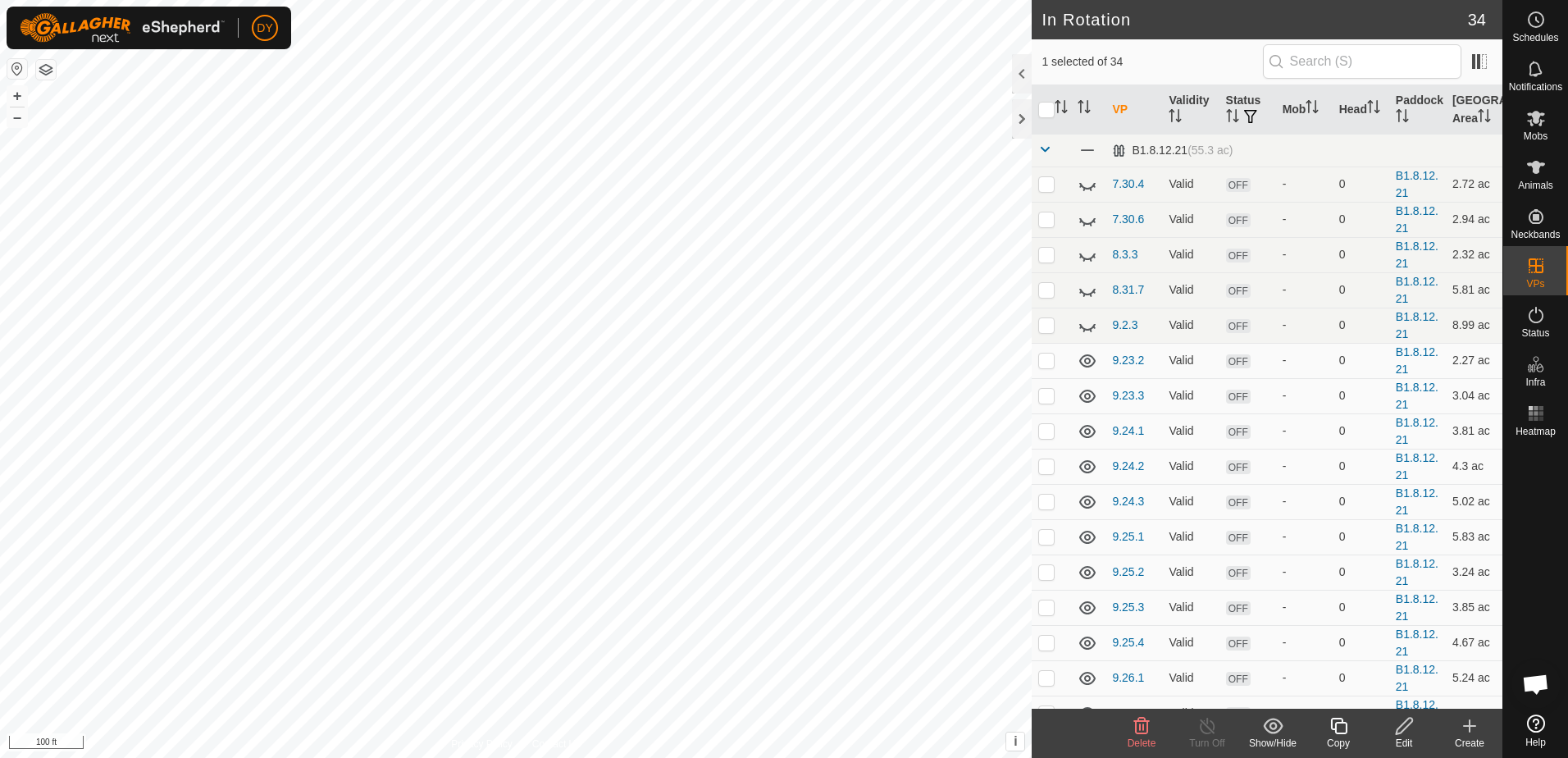
click at [1151, 731] on icon at bounding box center [1142, 727] width 20 height 20
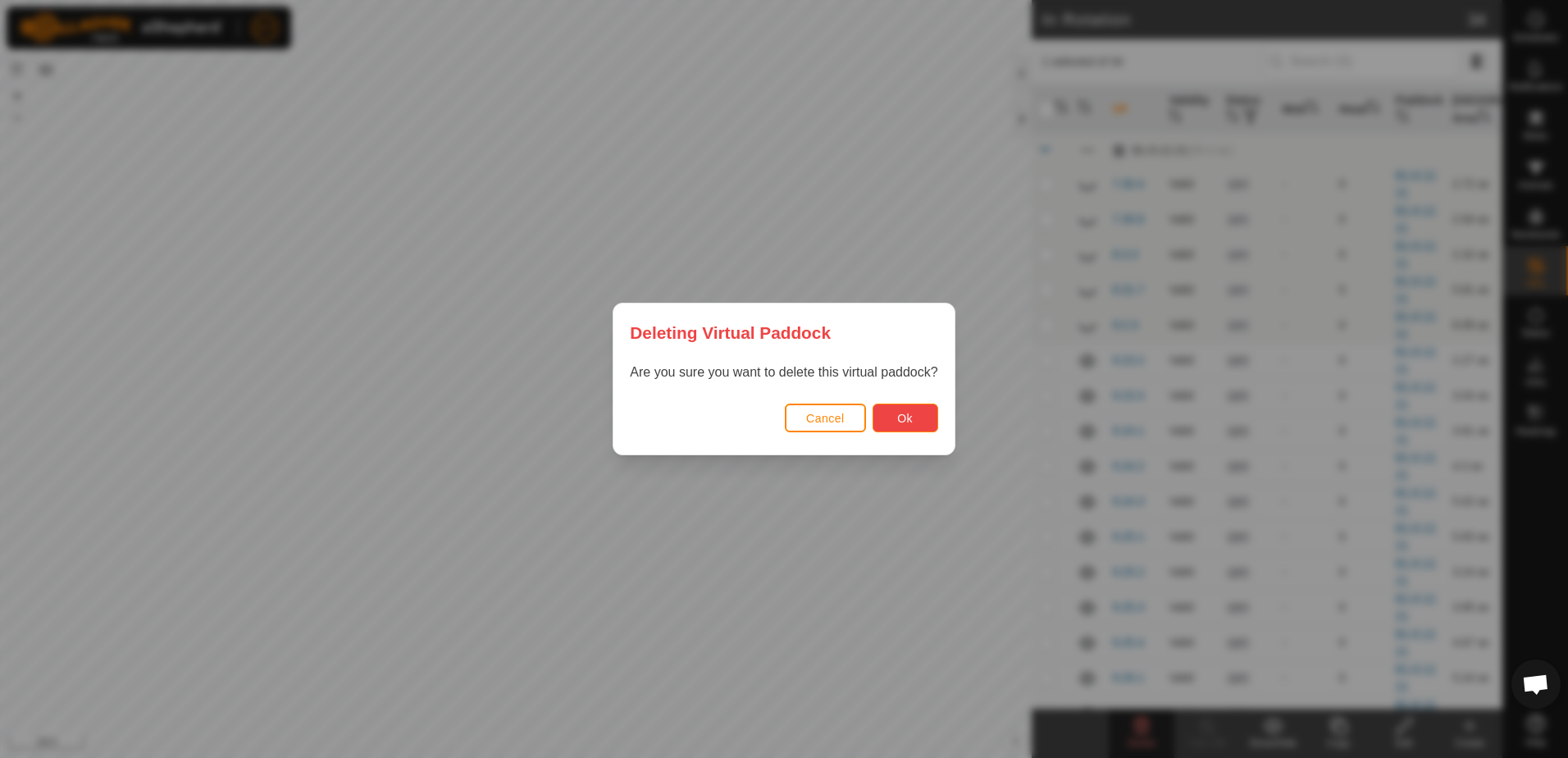
click at [893, 420] on button "Ok" at bounding box center [905, 417] width 66 height 28
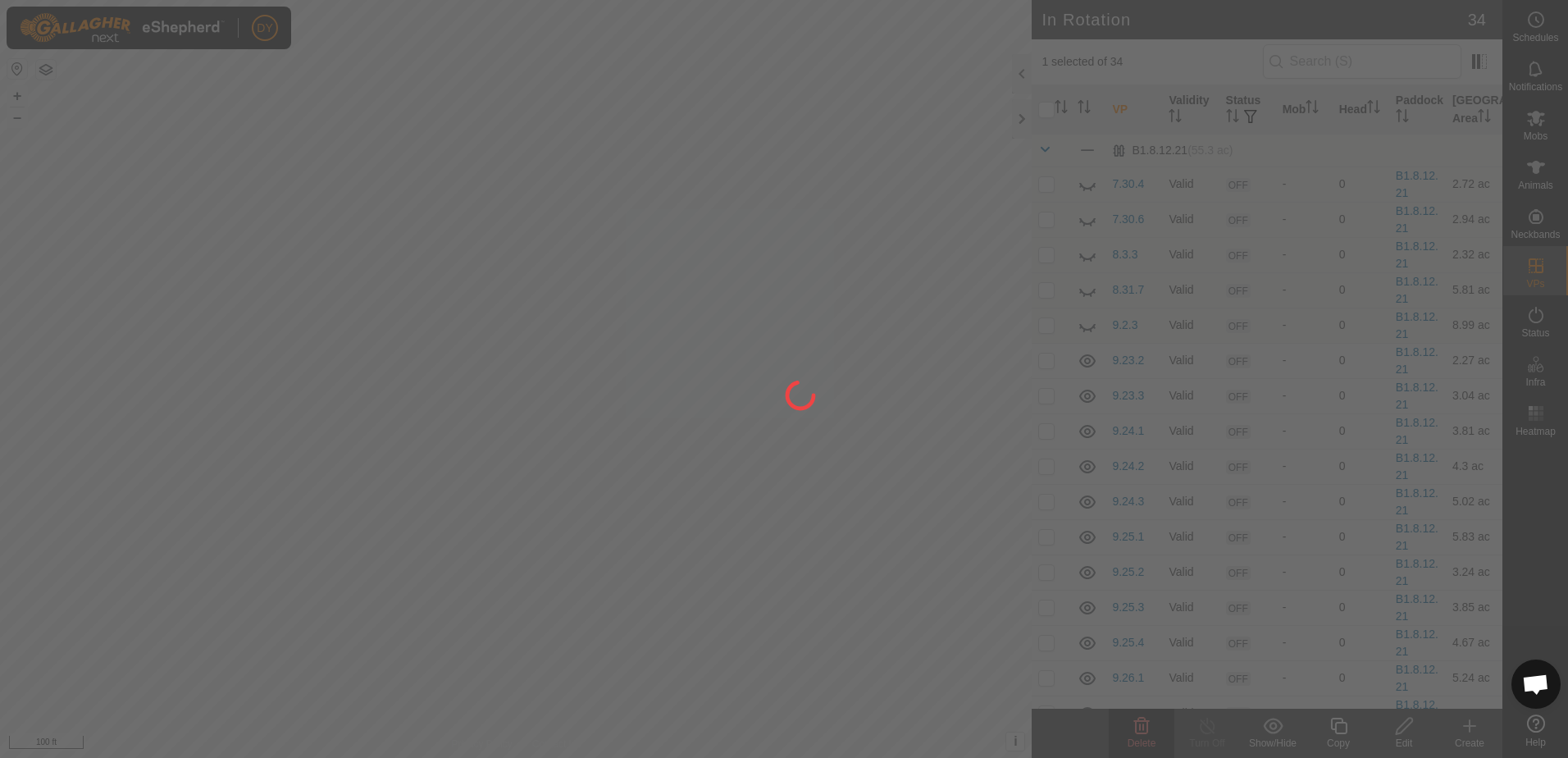
checkbox input "false"
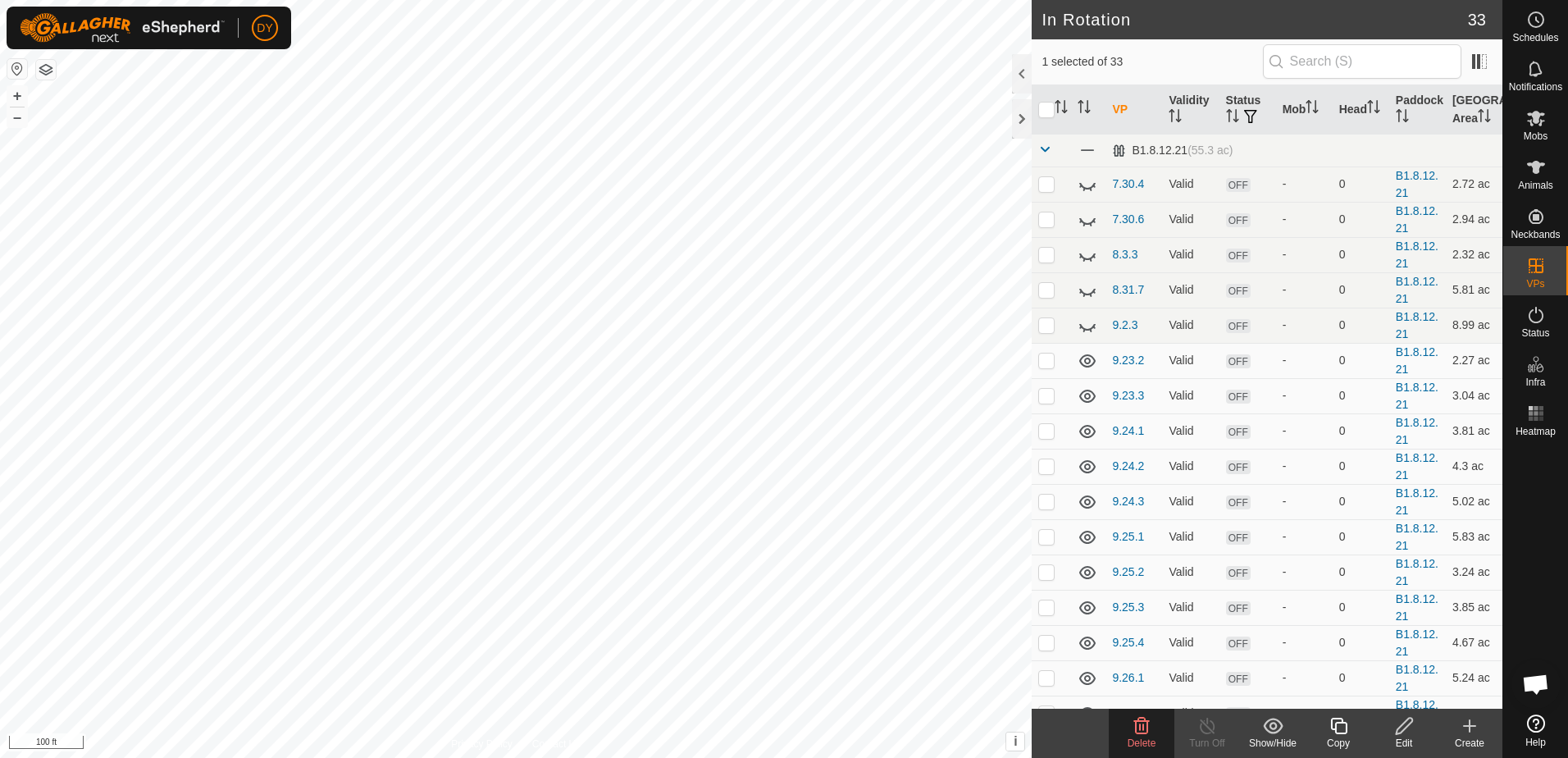
click at [1147, 730] on icon at bounding box center [1142, 726] width 16 height 17
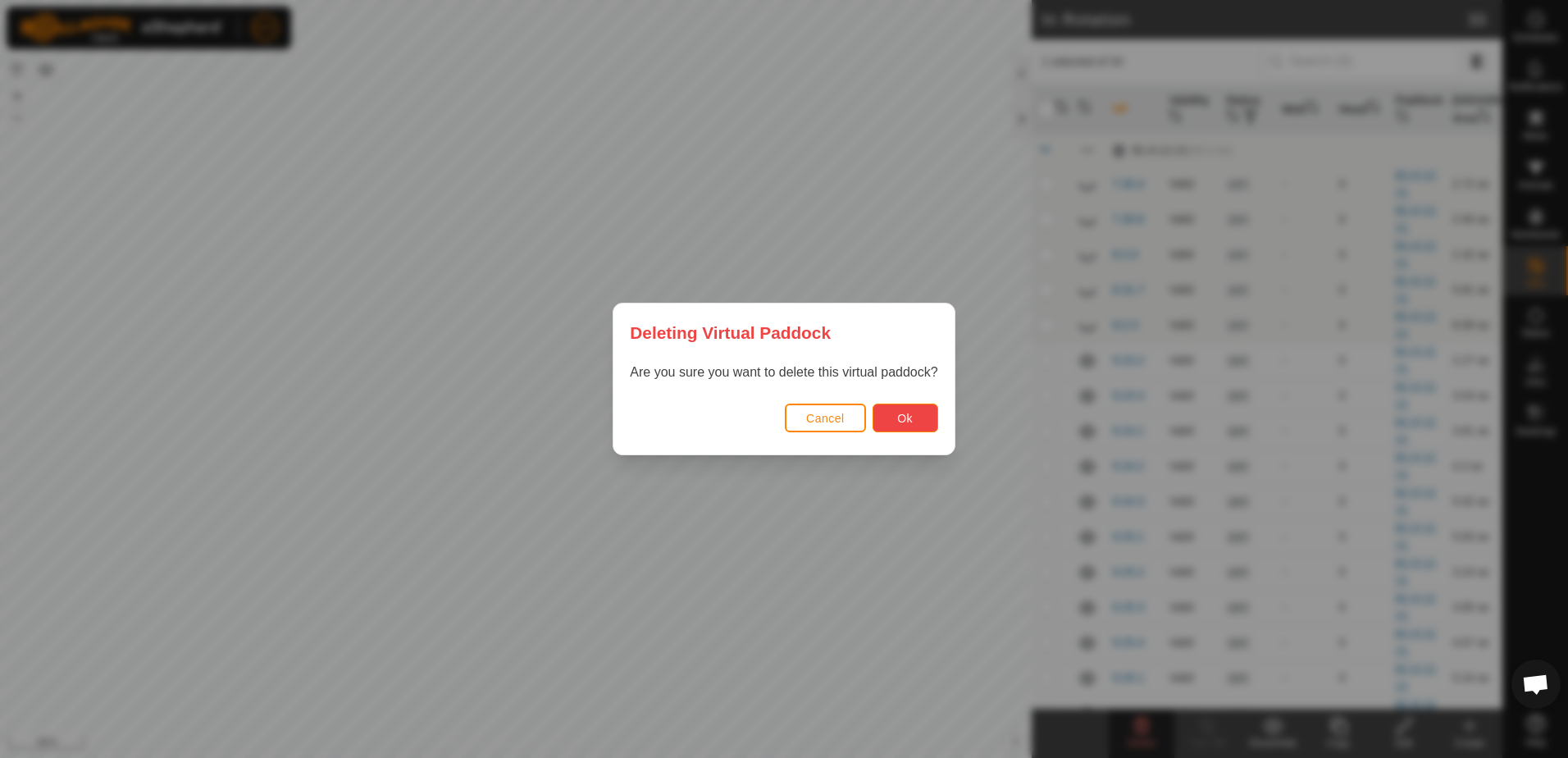
click at [915, 423] on button "Ok" at bounding box center [905, 417] width 66 height 28
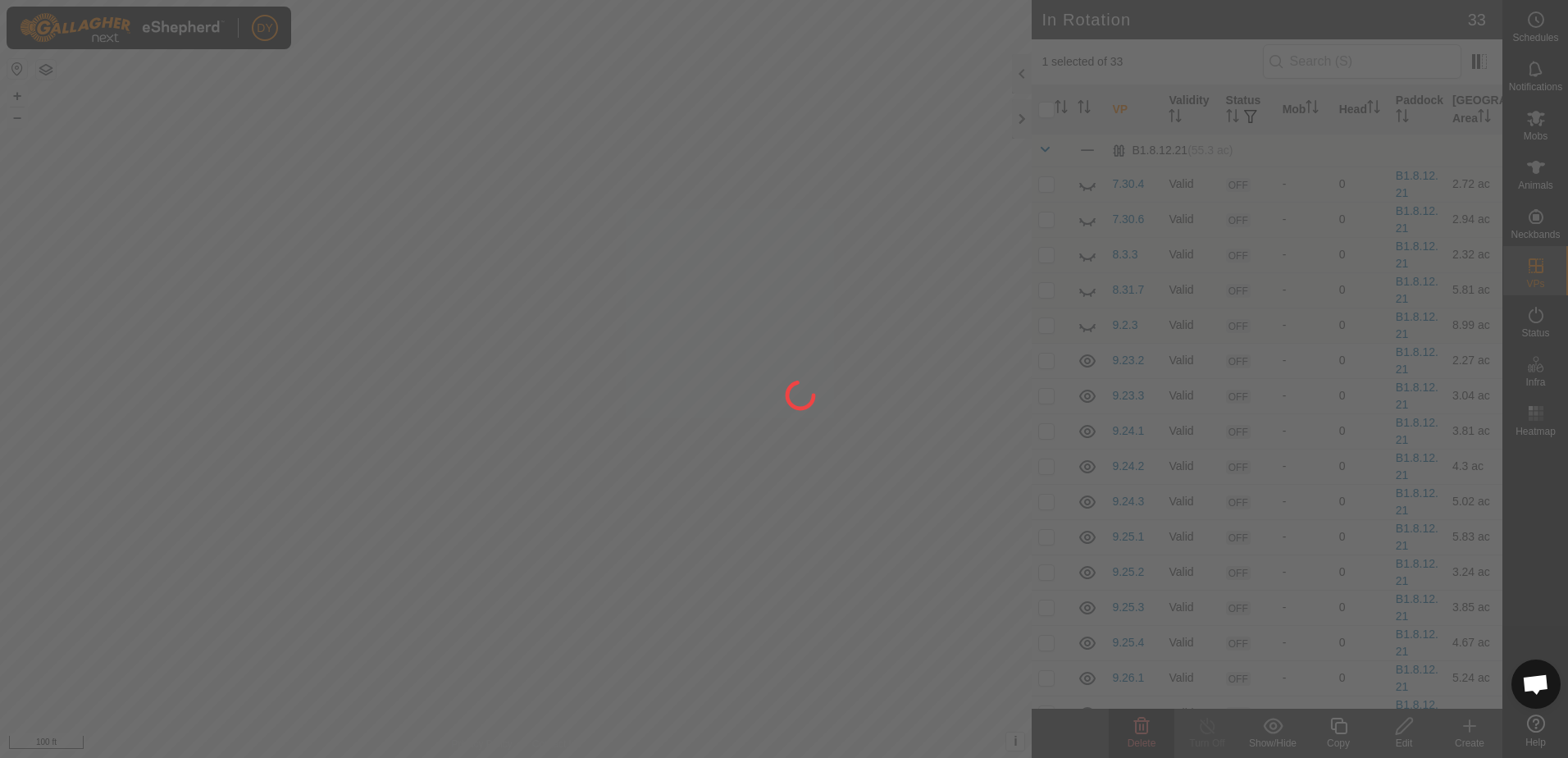
checkbox input "false"
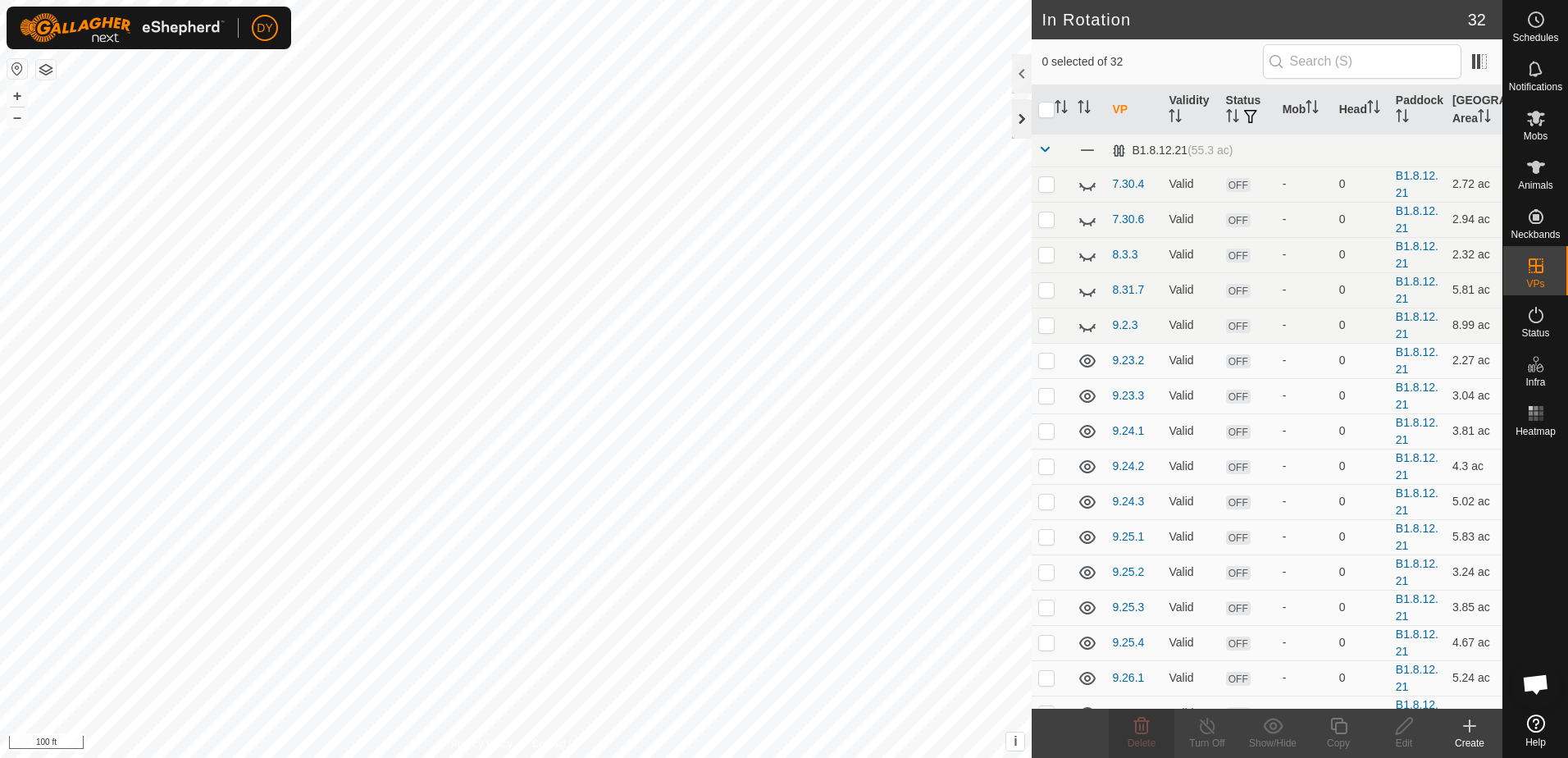
click at [1019, 122] on div at bounding box center [1021, 119] width 20 height 39
